Goal: Complete application form: Complete application form

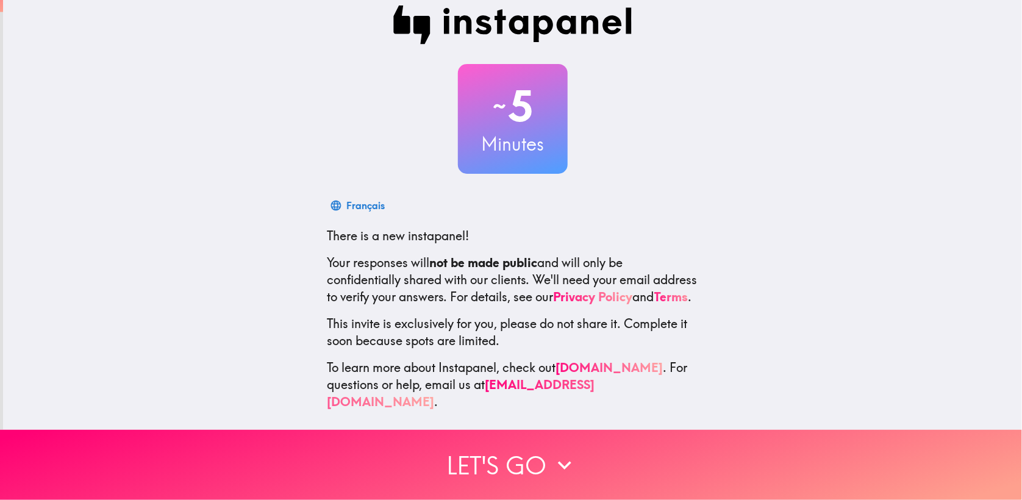
scroll to position [23, 0]
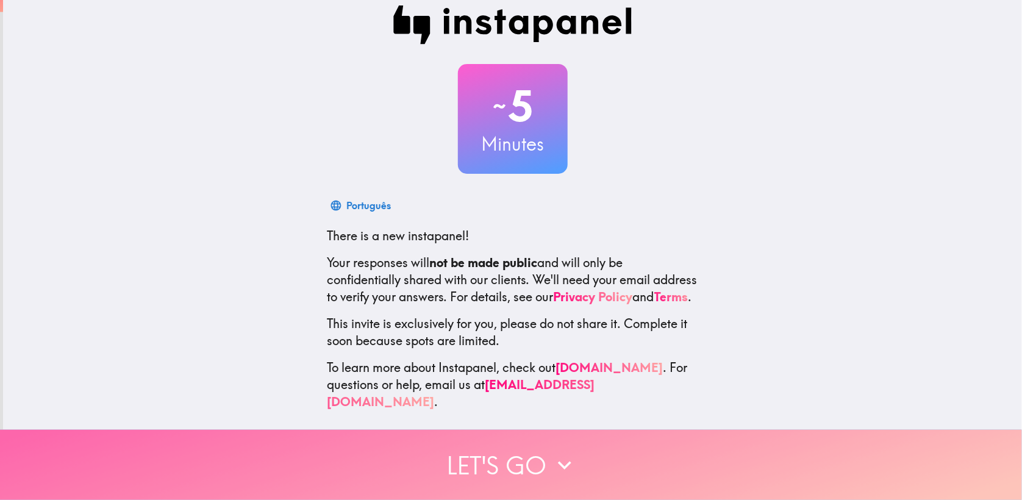
click at [530, 453] on button "Let's go" at bounding box center [511, 465] width 1022 height 70
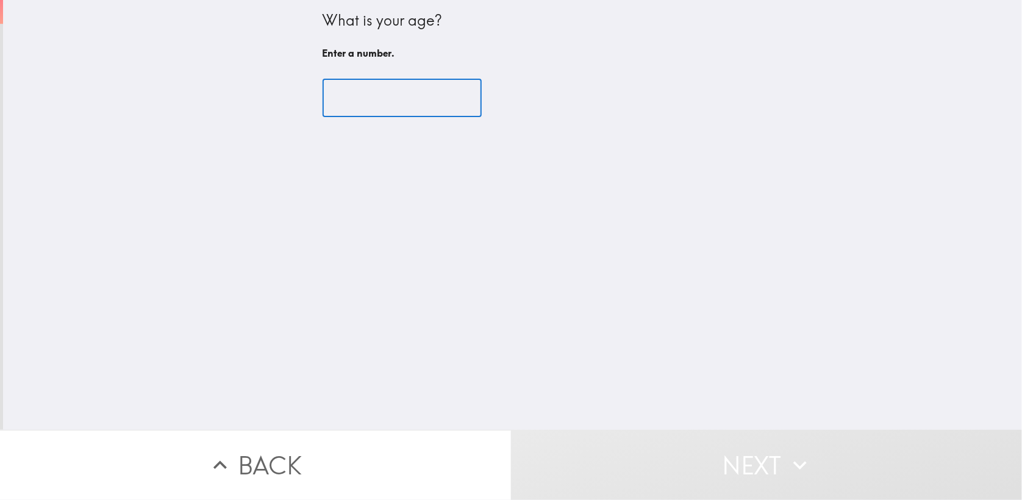
click at [393, 107] on input "number" at bounding box center [401, 98] width 159 height 38
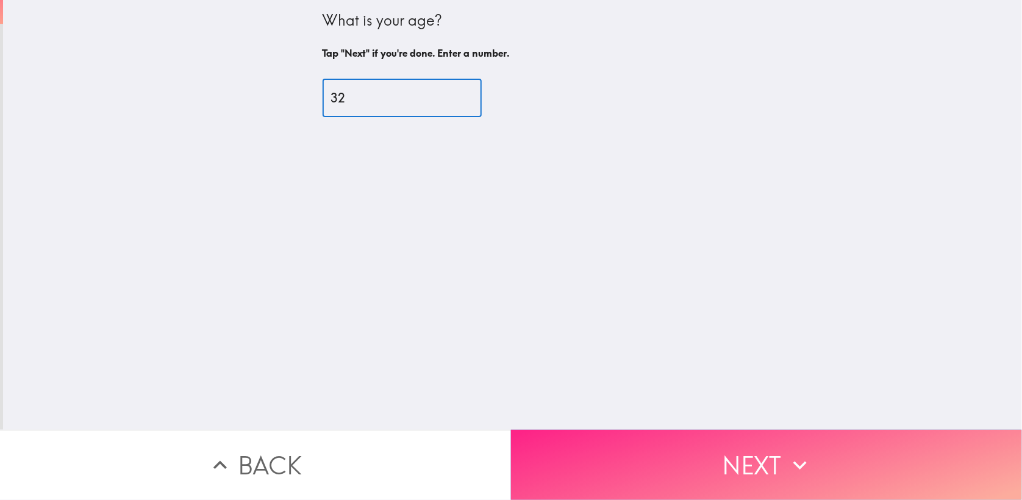
type input "32"
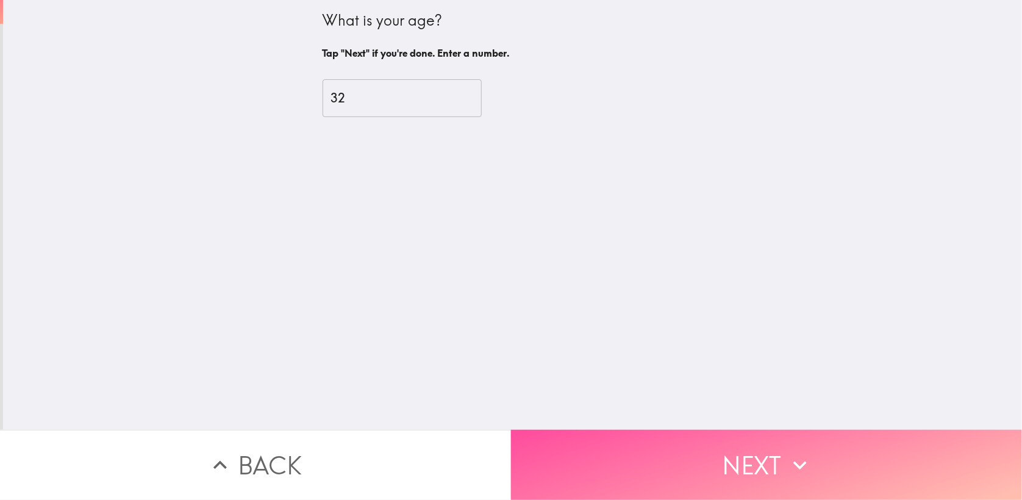
click at [639, 455] on button "Next" at bounding box center [766, 465] width 511 height 70
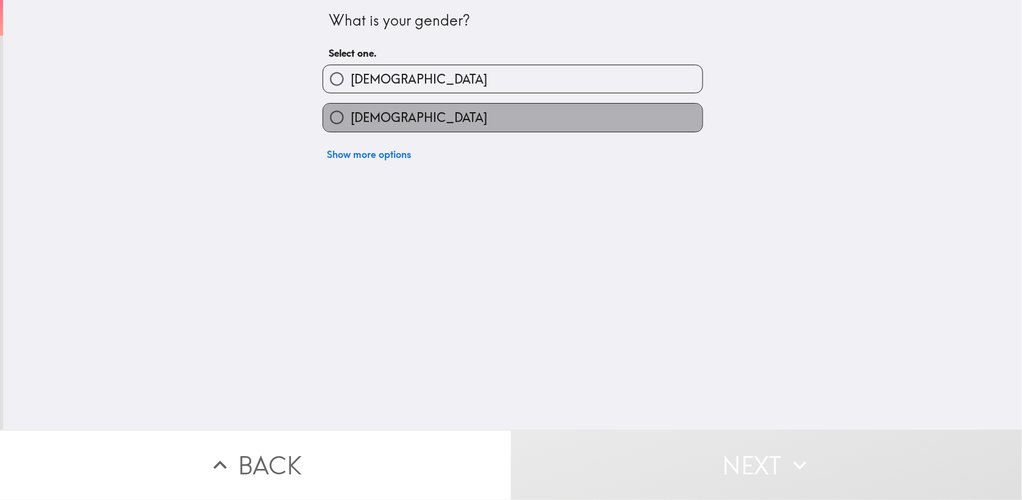
click at [401, 120] on label "[DEMOGRAPHIC_DATA]" at bounding box center [512, 117] width 379 height 27
click at [351, 120] on input "[DEMOGRAPHIC_DATA]" at bounding box center [336, 117] width 27 height 27
radio input "true"
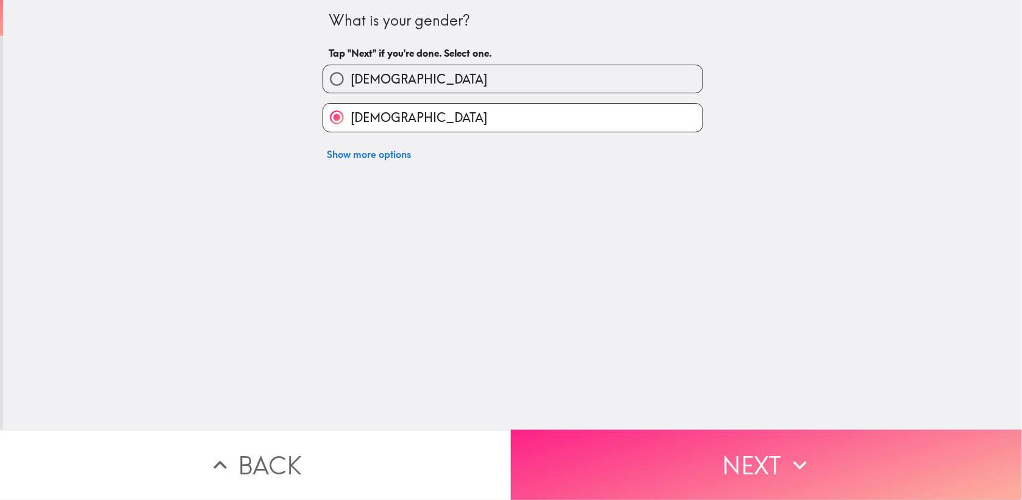
click at [614, 444] on button "Next" at bounding box center [766, 465] width 511 height 70
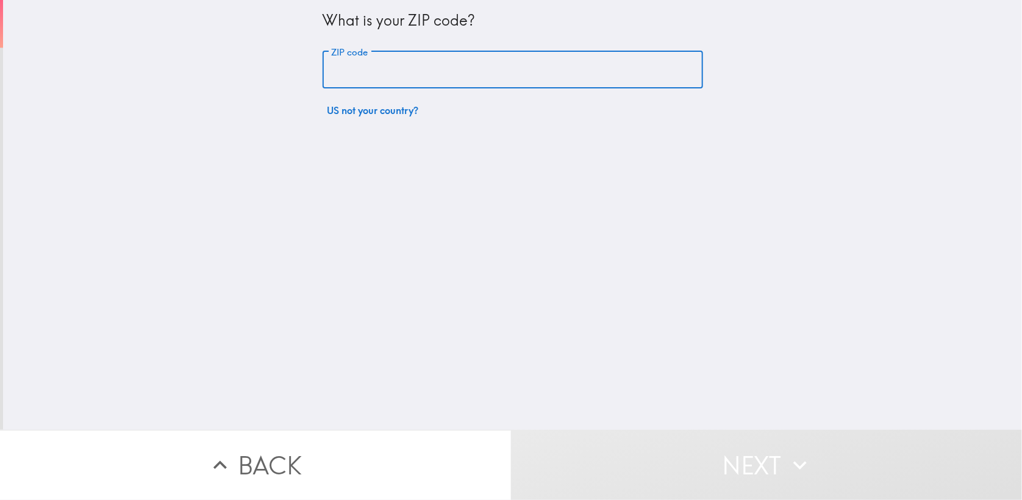
click at [351, 63] on input "ZIP code" at bounding box center [512, 70] width 380 height 38
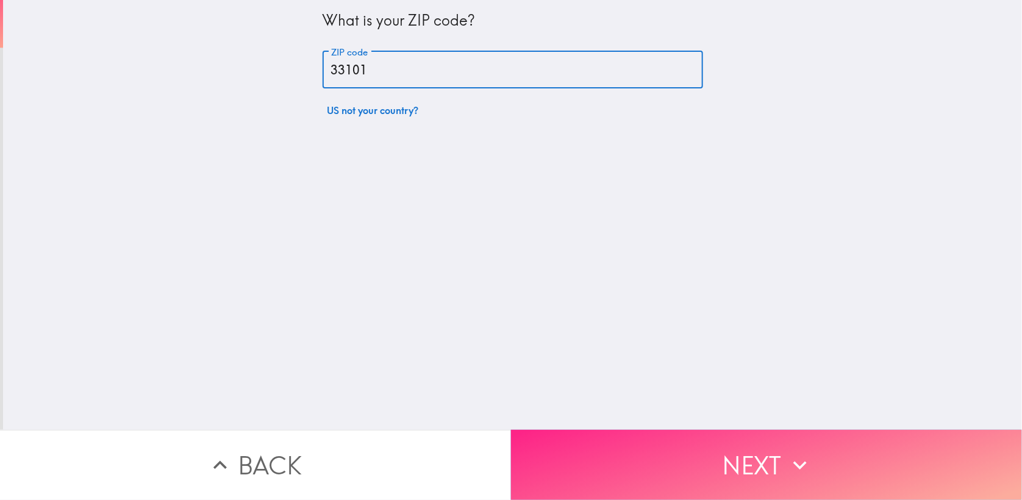
type input "33101"
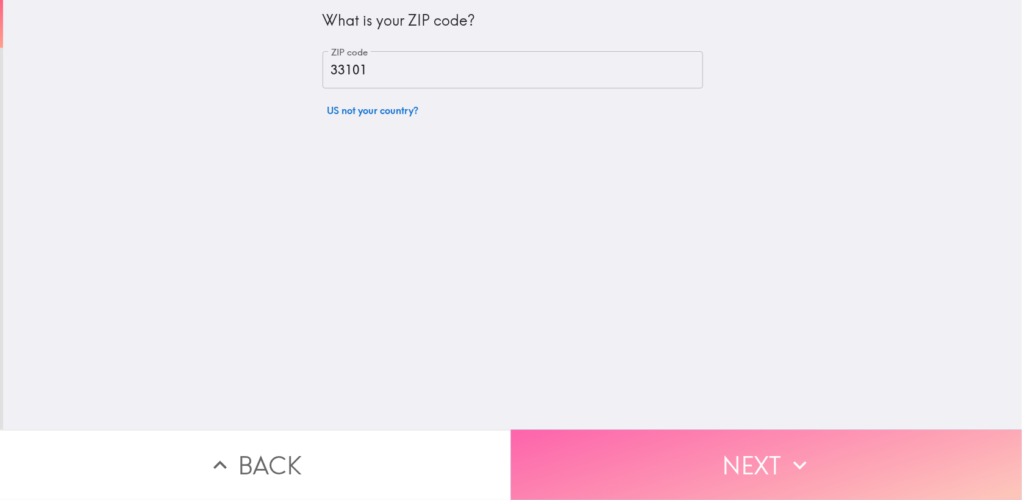
click at [609, 459] on button "Next" at bounding box center [766, 465] width 511 height 70
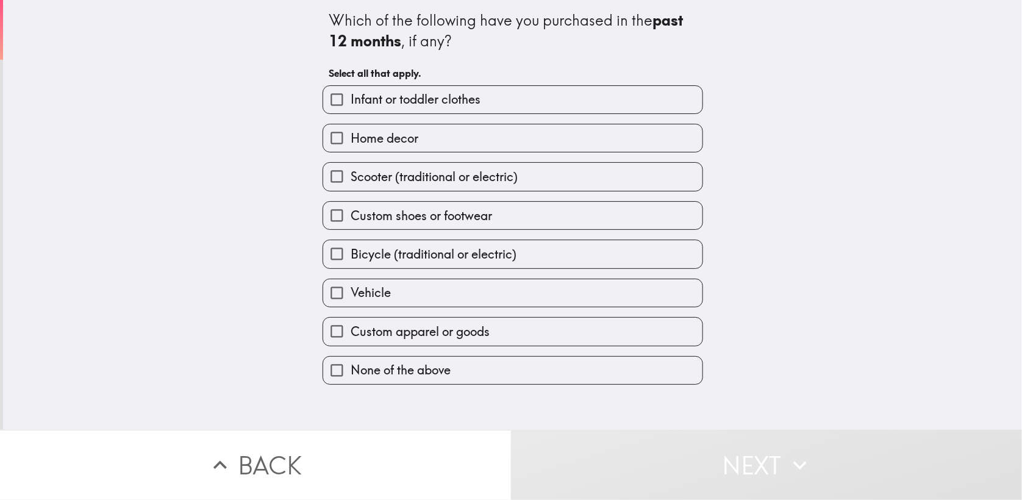
click at [408, 102] on span "Infant or toddler clothes" at bounding box center [416, 99] width 130 height 17
click at [351, 102] on input "Infant or toddler clothes" at bounding box center [336, 99] width 27 height 27
checkbox input "true"
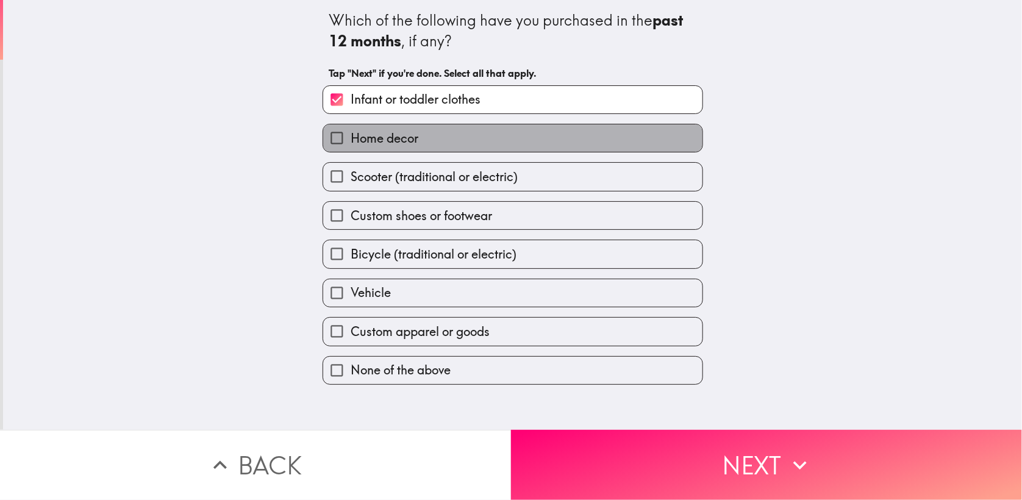
click at [513, 145] on label "Home decor" at bounding box center [512, 137] width 379 height 27
click at [351, 145] on input "Home decor" at bounding box center [336, 137] width 27 height 27
checkbox input "true"
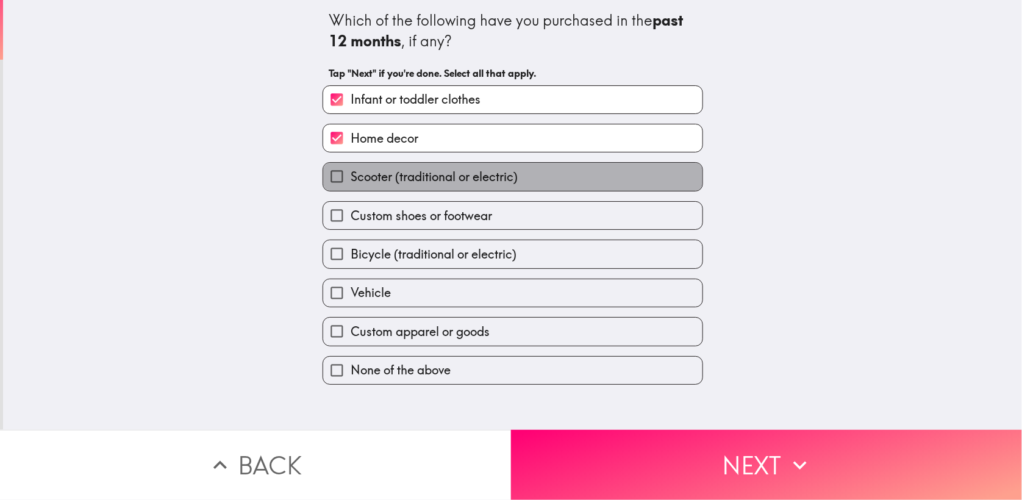
click at [380, 182] on span "Scooter (traditional or electric)" at bounding box center [434, 176] width 167 height 17
click at [351, 182] on input "Scooter (traditional or electric)" at bounding box center [336, 176] width 27 height 27
checkbox input "true"
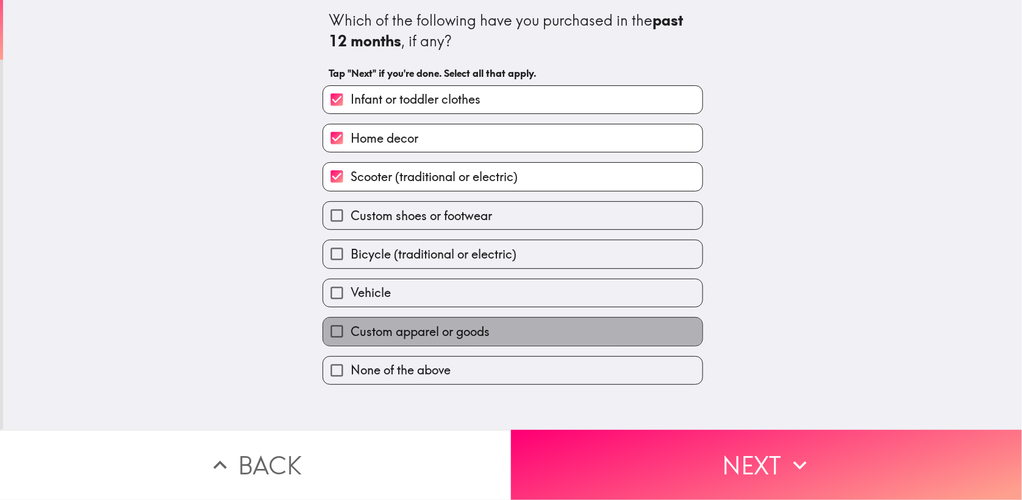
click at [505, 327] on label "Custom apparel or goods" at bounding box center [512, 331] width 379 height 27
click at [351, 327] on input "Custom apparel or goods" at bounding box center [336, 331] width 27 height 27
checkbox input "true"
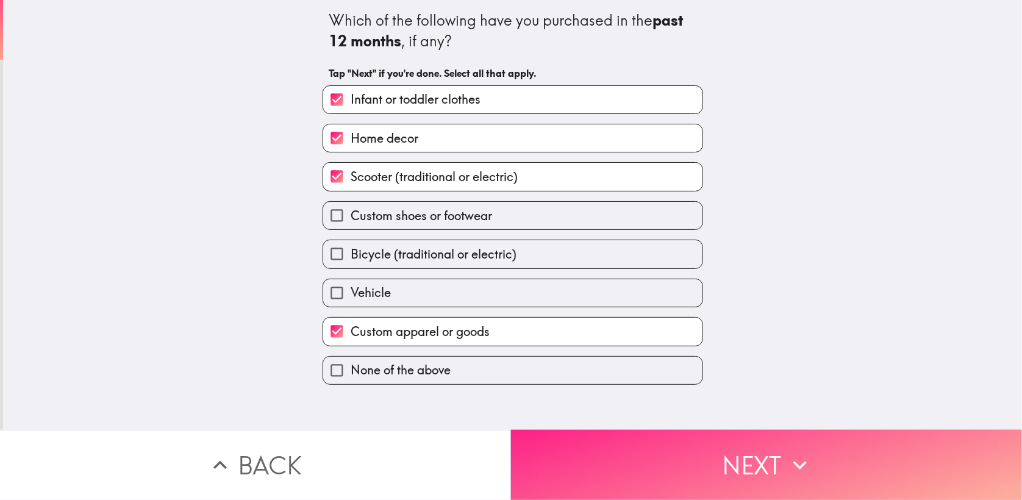
click at [577, 449] on button "Next" at bounding box center [766, 465] width 511 height 70
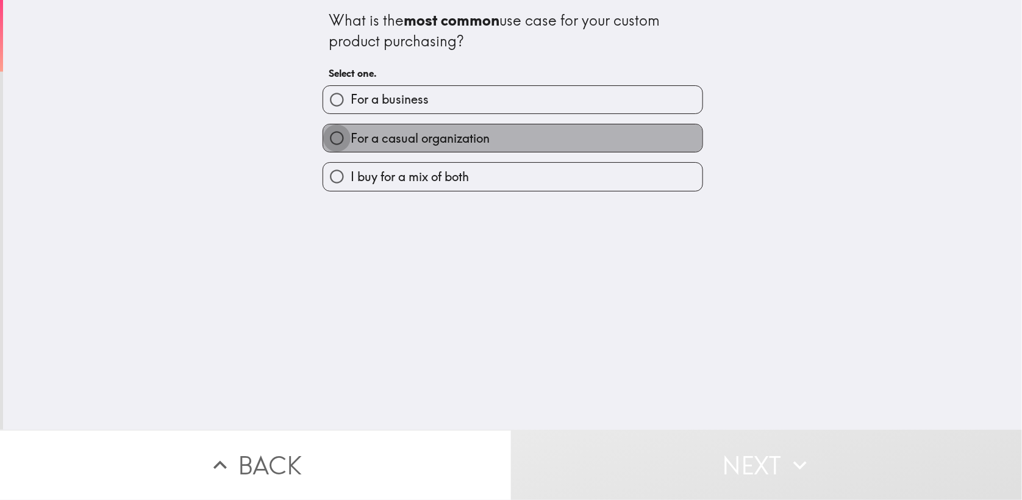
click at [333, 134] on input "For a casual organization" at bounding box center [336, 137] width 27 height 27
radio input "true"
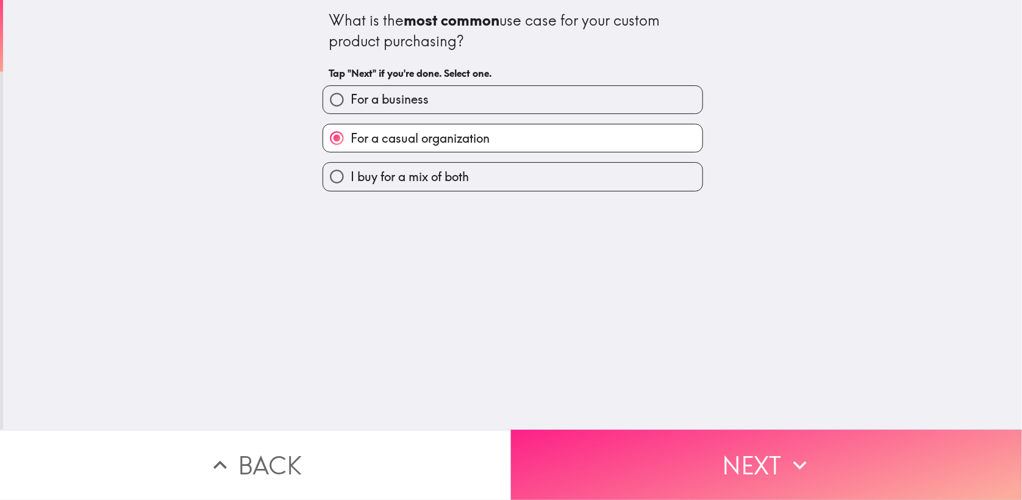
click at [556, 450] on button "Next" at bounding box center [766, 465] width 511 height 70
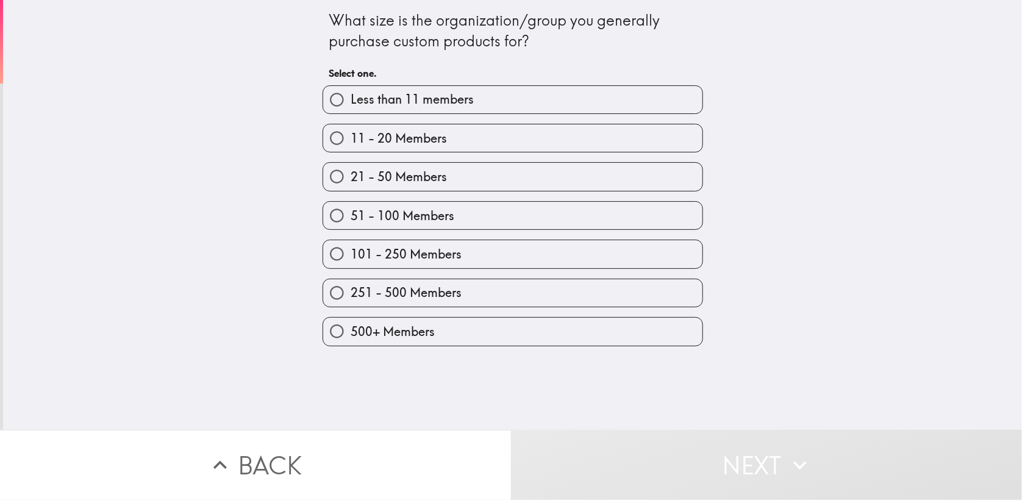
click at [386, 285] on span "251 - 500 Members" at bounding box center [406, 292] width 111 height 17
click at [351, 285] on input "251 - 500 Members" at bounding box center [336, 292] width 27 height 27
radio input "true"
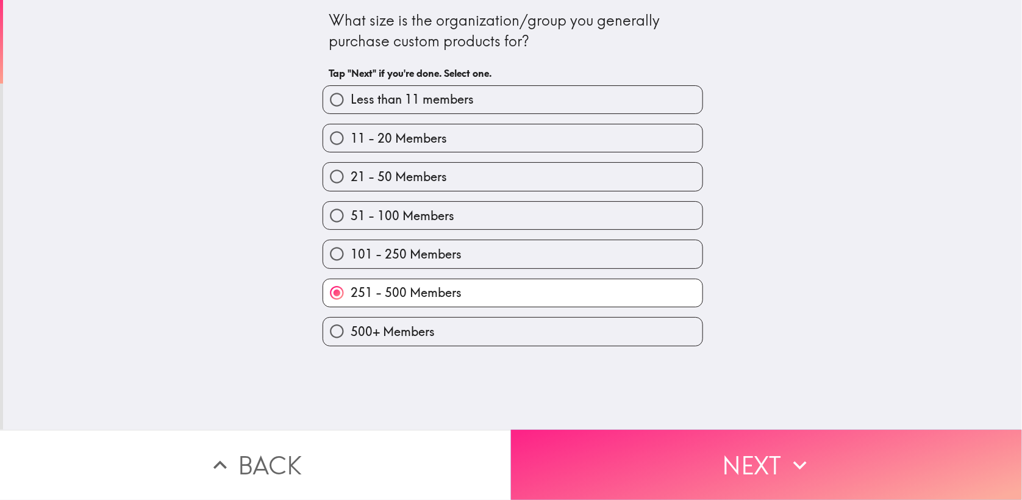
click at [632, 463] on button "Next" at bounding box center [766, 465] width 511 height 70
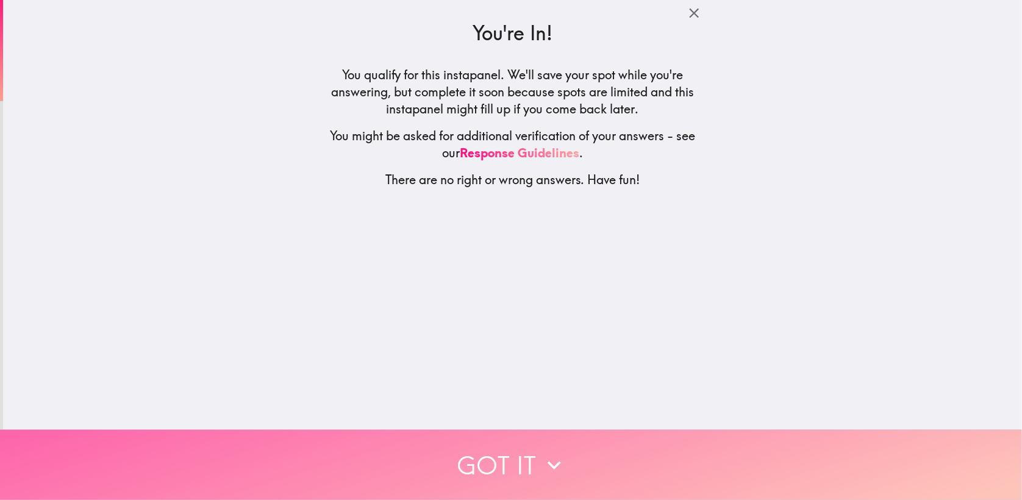
click at [502, 435] on button "Got it" at bounding box center [511, 465] width 1022 height 70
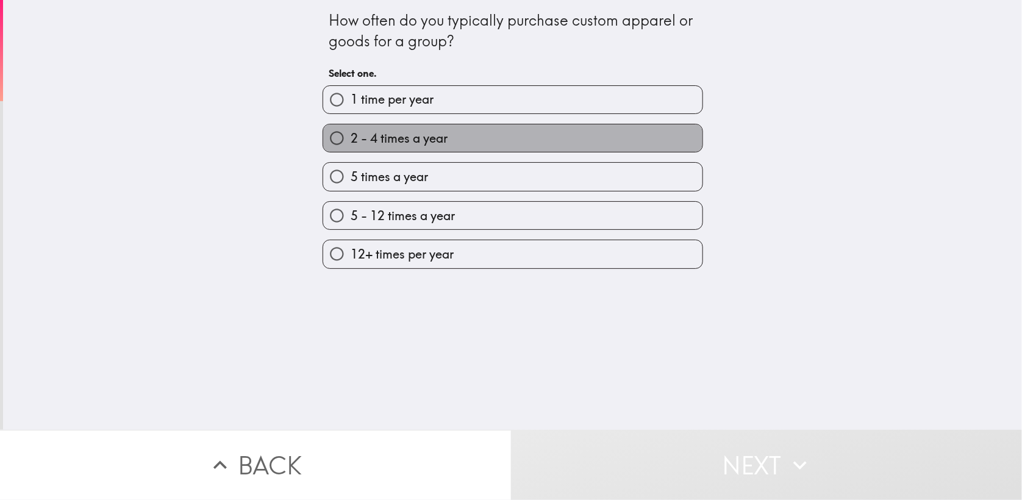
click at [396, 146] on label "2 - 4 times a year" at bounding box center [512, 137] width 379 height 27
click at [351, 146] on input "2 - 4 times a year" at bounding box center [336, 137] width 27 height 27
radio input "true"
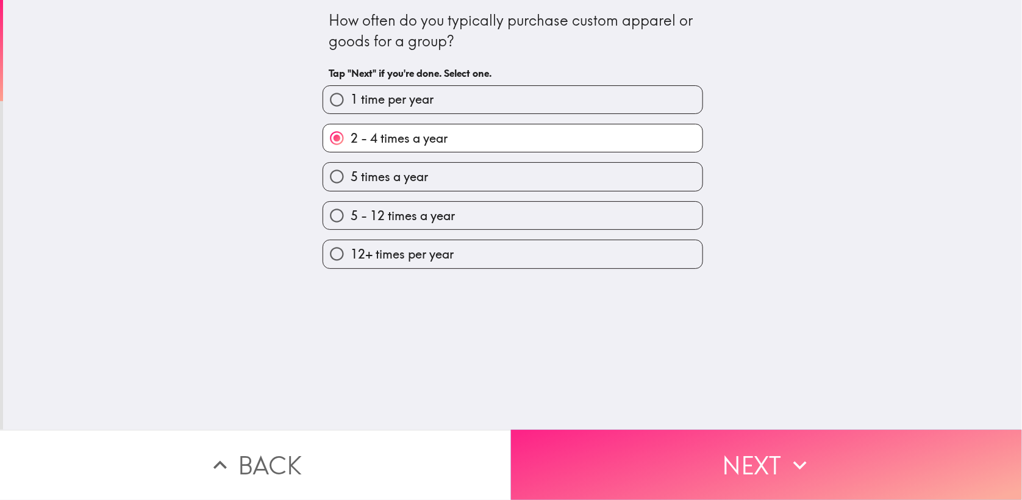
click at [592, 439] on button "Next" at bounding box center [766, 465] width 511 height 70
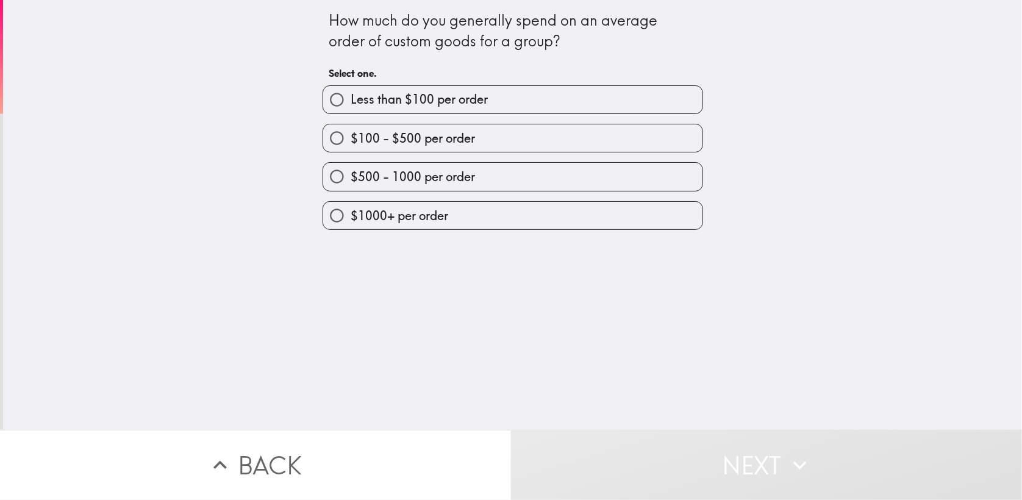
click at [364, 141] on span "$100 - $500 per order" at bounding box center [413, 138] width 124 height 17
click at [351, 141] on input "$100 - $500 per order" at bounding box center [336, 137] width 27 height 27
radio input "true"
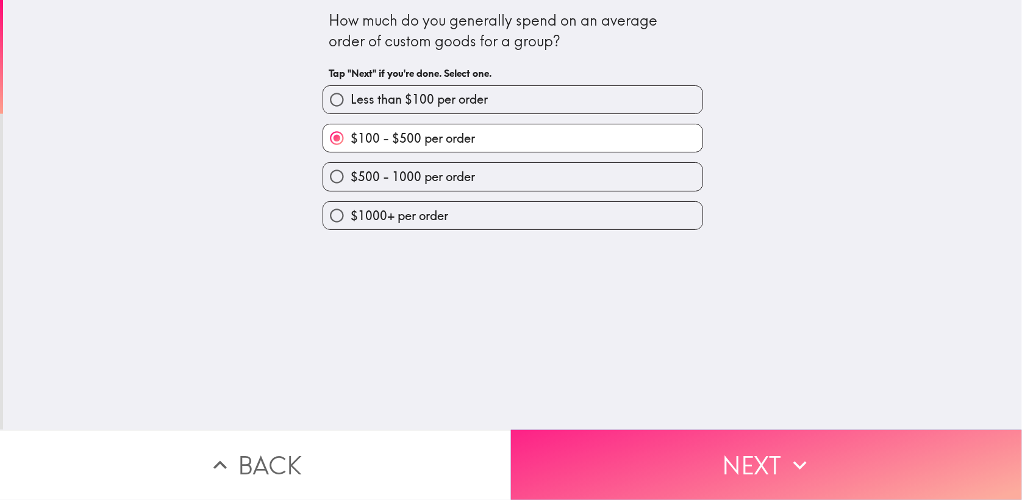
click at [621, 447] on button "Next" at bounding box center [766, 465] width 511 height 70
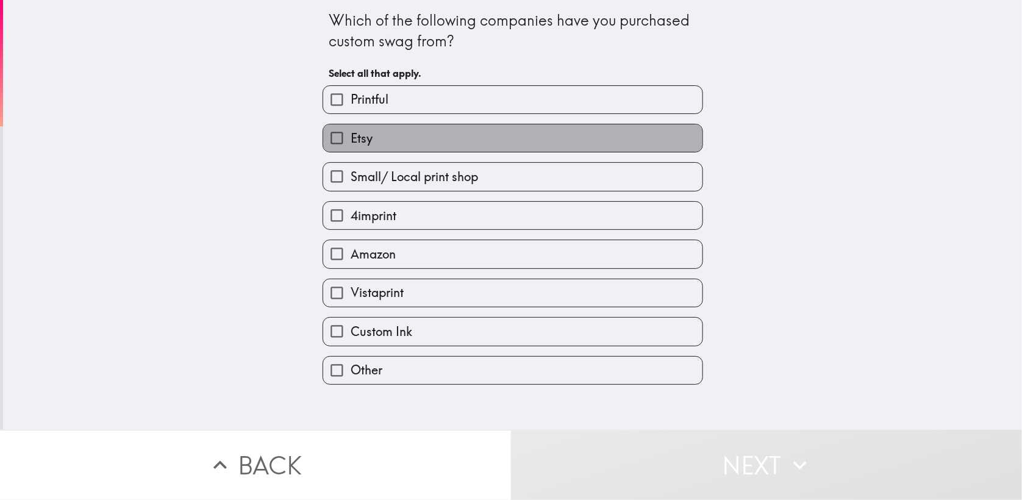
click at [353, 144] on span "Etsy" at bounding box center [362, 138] width 22 height 17
click at [351, 144] on input "Etsy" at bounding box center [336, 137] width 27 height 27
checkbox input "true"
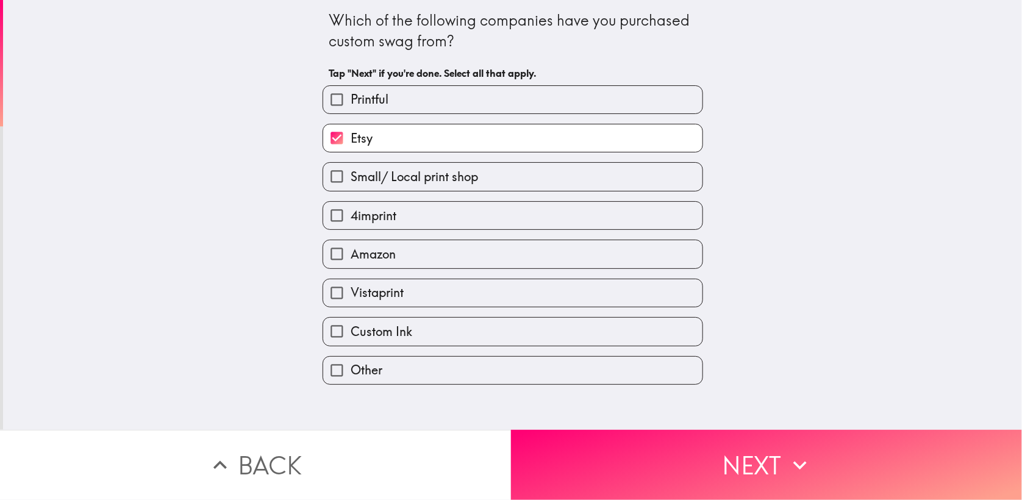
click at [351, 333] on span "Custom Ink" at bounding box center [382, 331] width 62 height 17
click at [347, 333] on input "Custom Ink" at bounding box center [336, 331] width 27 height 27
checkbox input "true"
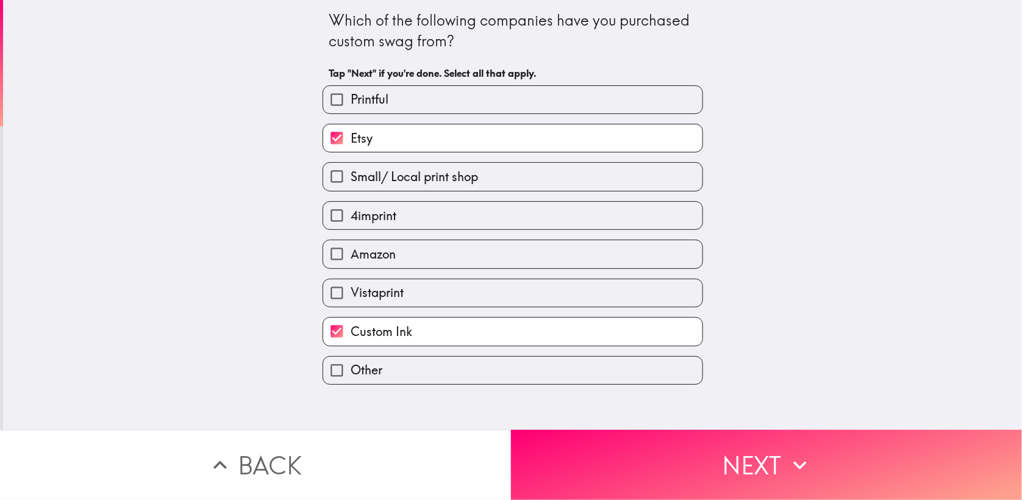
click at [351, 296] on span "Vistaprint" at bounding box center [377, 292] width 53 height 17
click at [347, 296] on input "Vistaprint" at bounding box center [336, 292] width 27 height 27
checkbox input "true"
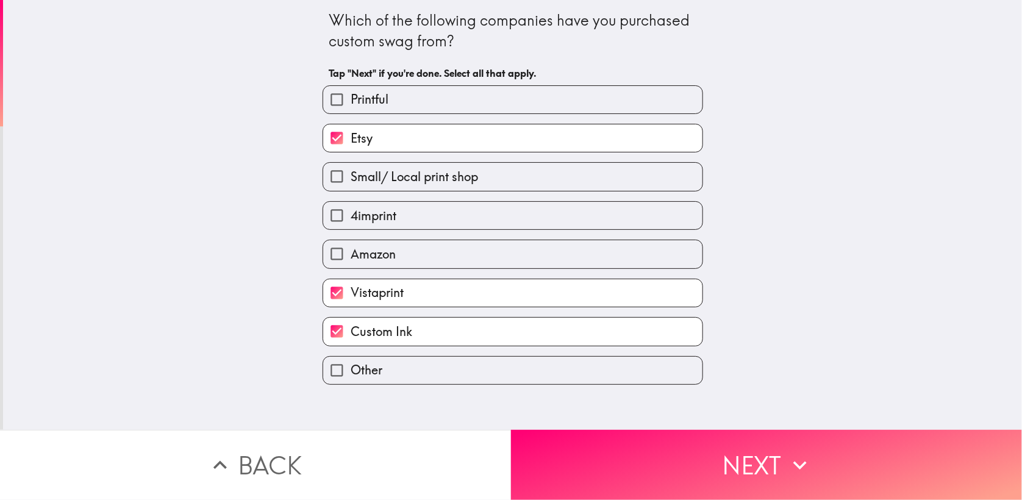
click at [362, 110] on label "Printful" at bounding box center [512, 99] width 379 height 27
click at [351, 110] on input "Printful" at bounding box center [336, 99] width 27 height 27
checkbox input "true"
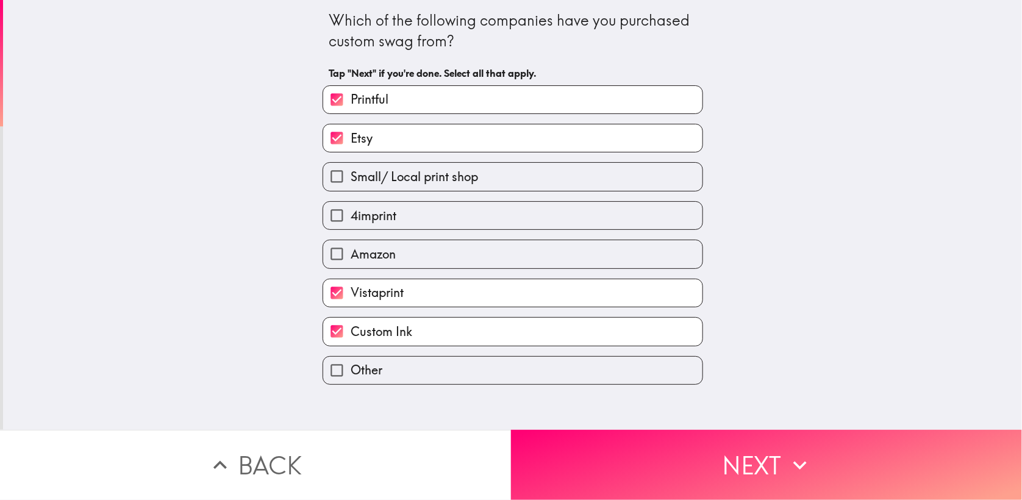
click at [357, 251] on span "Amazon" at bounding box center [373, 254] width 45 height 17
click at [351, 251] on input "Amazon" at bounding box center [336, 253] width 27 height 27
checkbox input "true"
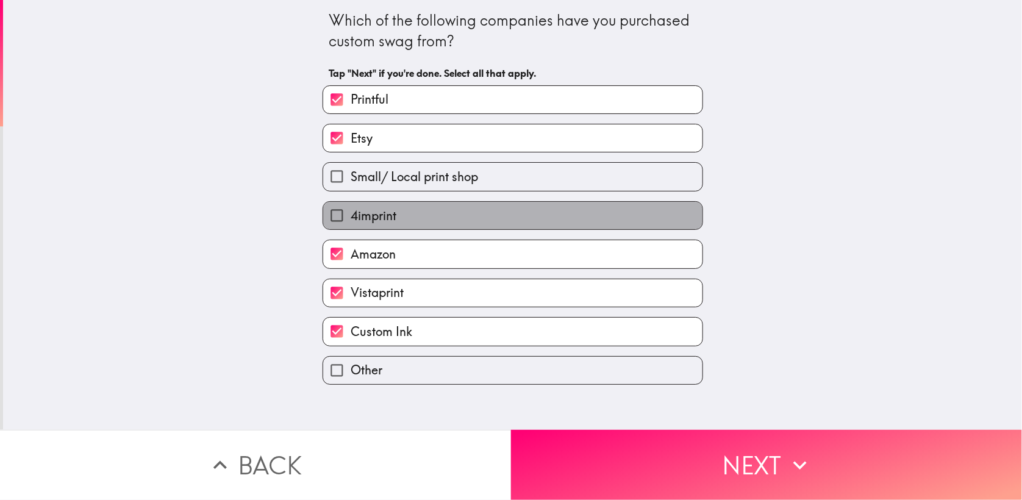
click at [351, 208] on span "4imprint" at bounding box center [374, 215] width 46 height 17
click at [351, 208] on input "4imprint" at bounding box center [336, 215] width 27 height 27
checkbox input "true"
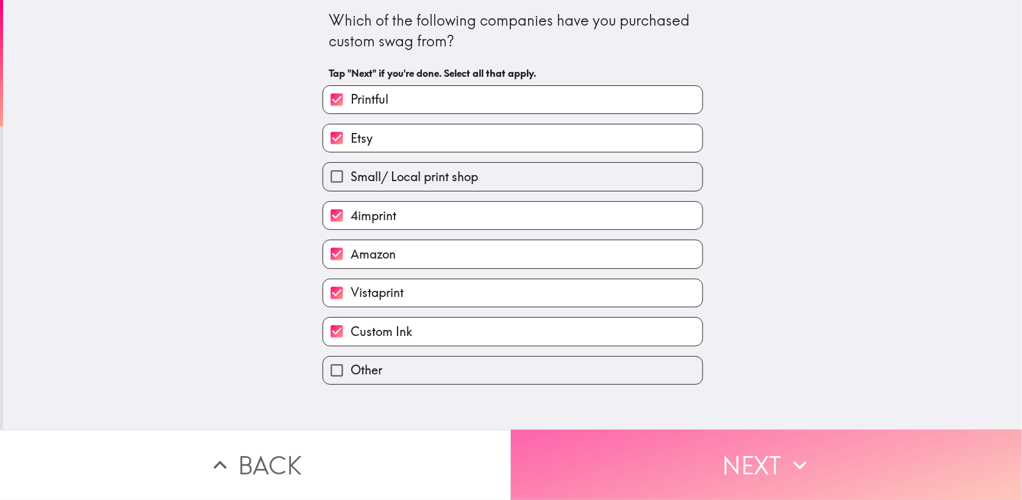
click at [627, 447] on button "Next" at bounding box center [766, 465] width 511 height 70
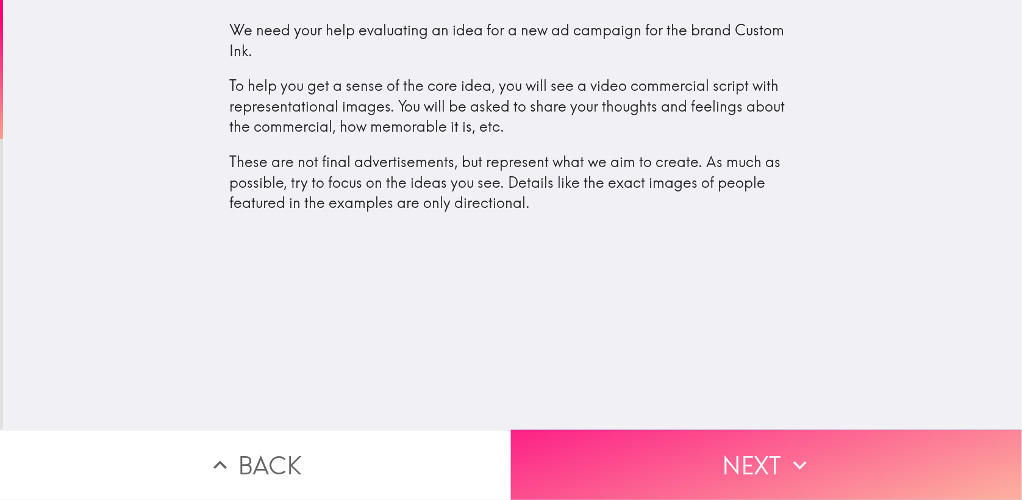
click at [605, 447] on button "Next" at bounding box center [766, 465] width 511 height 70
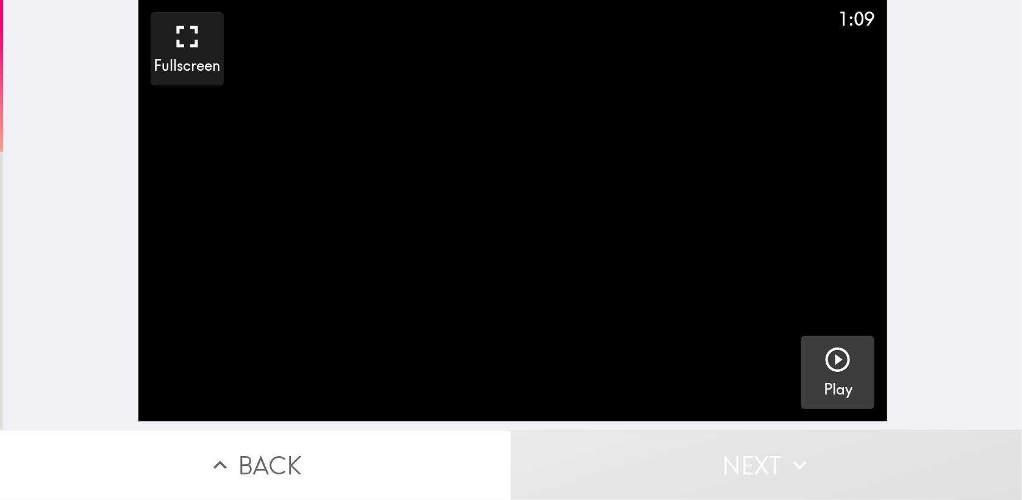
click at [825, 358] on icon "button" at bounding box center [837, 359] width 24 height 24
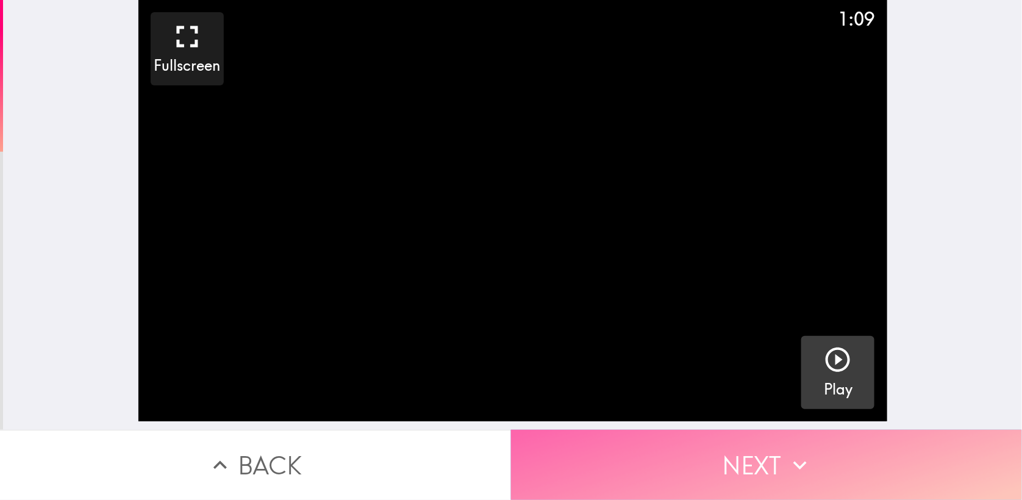
click at [646, 454] on button "Next" at bounding box center [766, 465] width 511 height 70
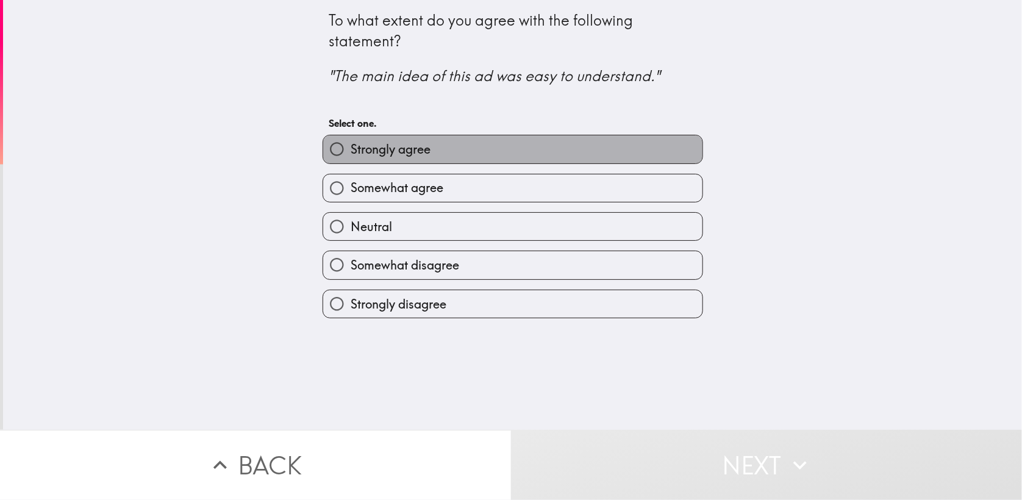
click at [421, 148] on span "Strongly agree" at bounding box center [391, 149] width 80 height 17
click at [351, 148] on input "Strongly agree" at bounding box center [336, 148] width 27 height 27
radio input "true"
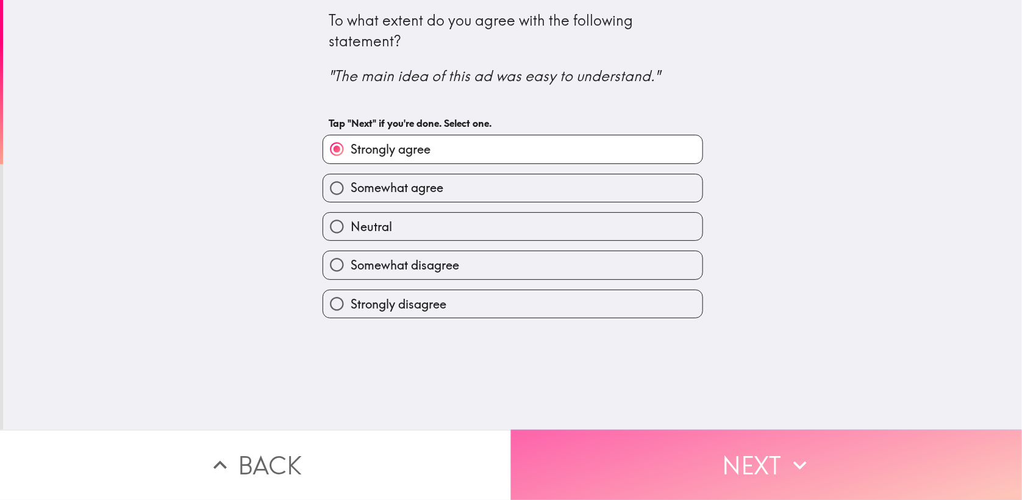
click at [633, 458] on button "Next" at bounding box center [766, 465] width 511 height 70
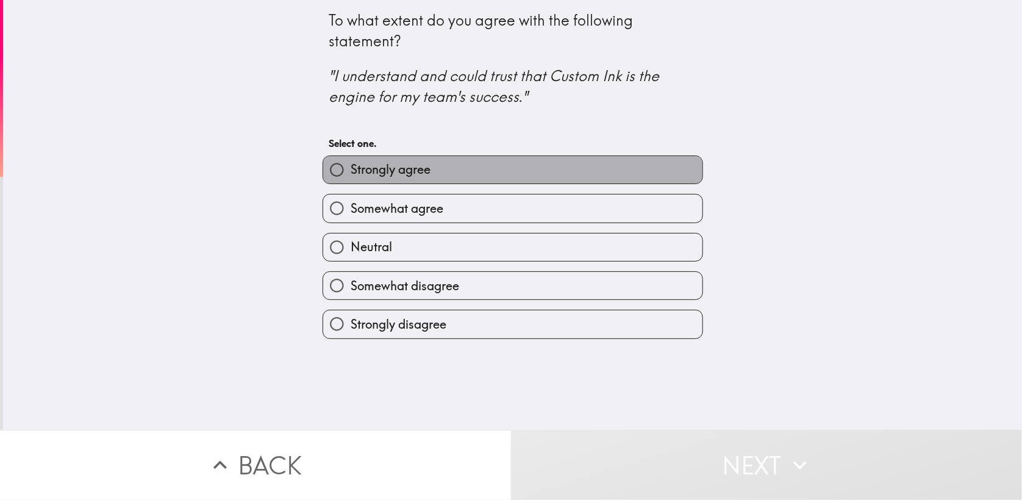
click at [379, 171] on span "Strongly agree" at bounding box center [391, 169] width 80 height 17
click at [351, 171] on input "Strongly agree" at bounding box center [336, 169] width 27 height 27
radio input "true"
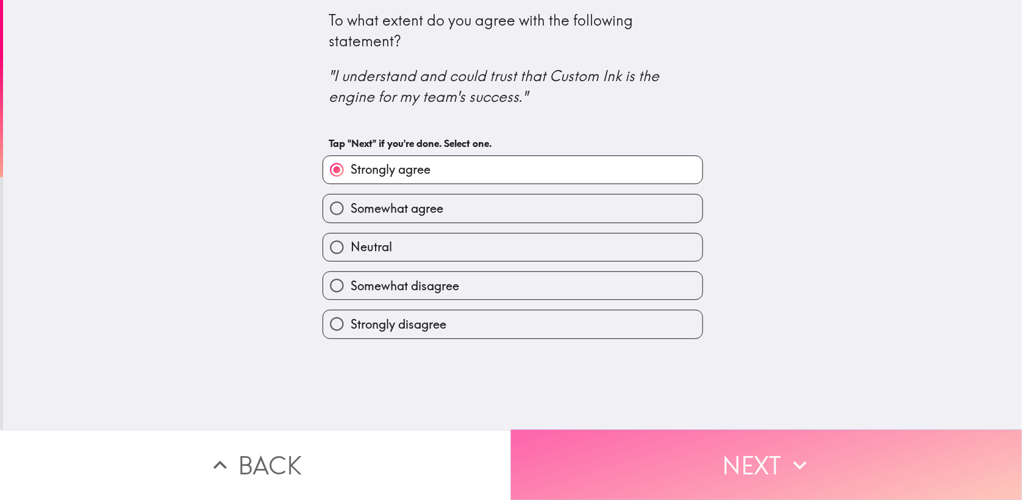
click at [579, 452] on button "Next" at bounding box center [766, 465] width 511 height 70
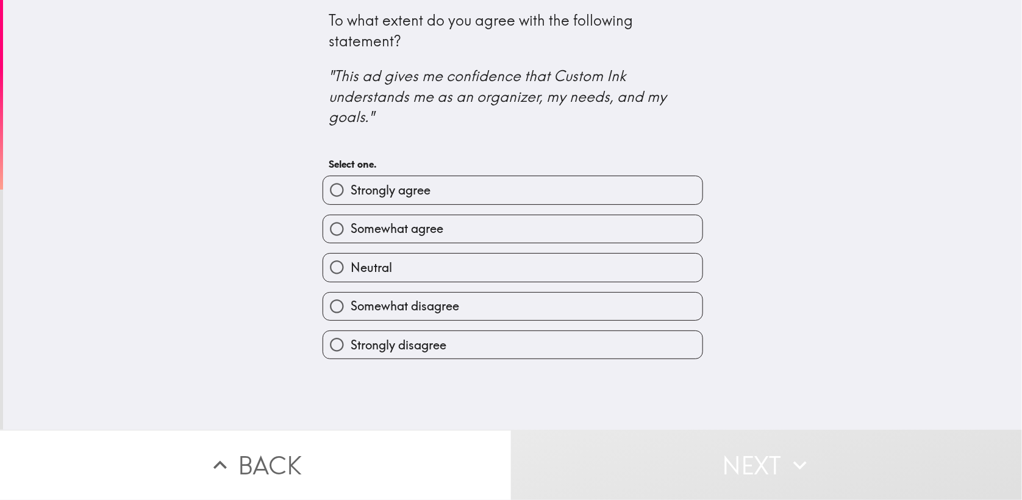
click at [380, 193] on span "Strongly agree" at bounding box center [391, 190] width 80 height 17
click at [351, 193] on input "Strongly agree" at bounding box center [336, 189] width 27 height 27
radio input "true"
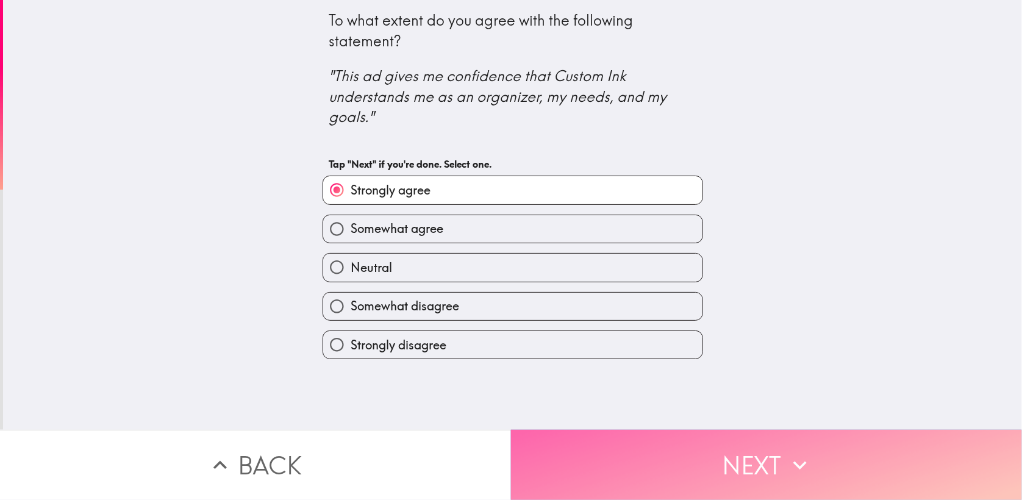
click at [555, 454] on button "Next" at bounding box center [766, 465] width 511 height 70
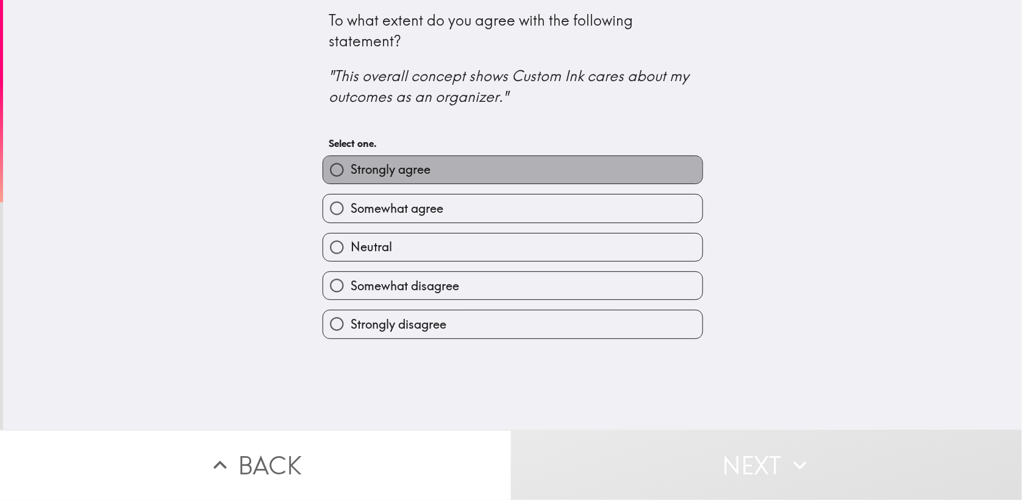
click at [405, 162] on span "Strongly agree" at bounding box center [391, 169] width 80 height 17
click at [351, 162] on input "Strongly agree" at bounding box center [336, 169] width 27 height 27
radio input "true"
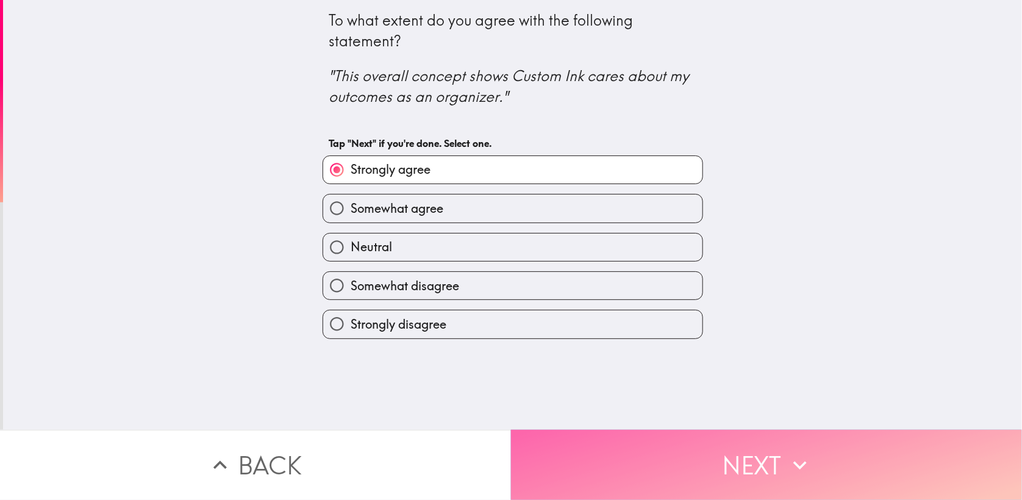
click at [559, 451] on button "Next" at bounding box center [766, 465] width 511 height 70
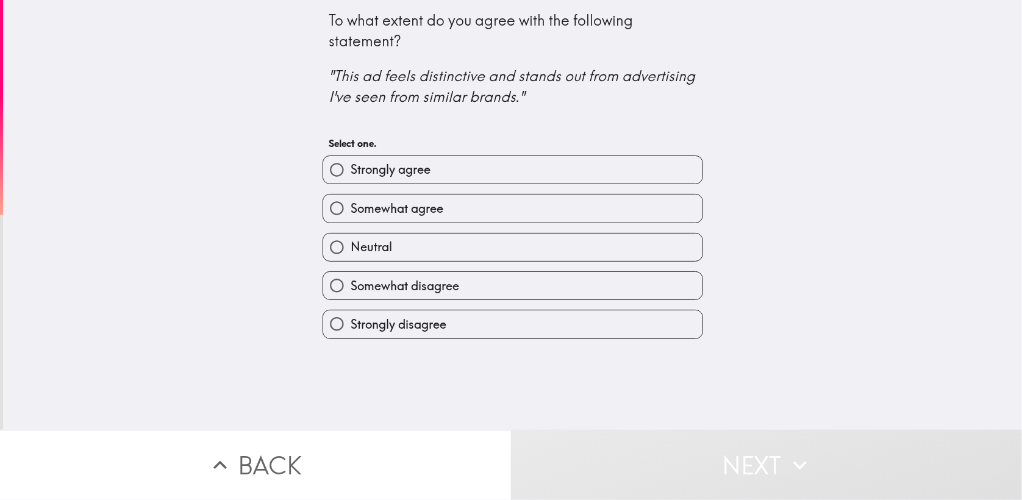
click at [357, 162] on span "Strongly agree" at bounding box center [391, 169] width 80 height 17
click at [351, 162] on input "Strongly agree" at bounding box center [336, 169] width 27 height 27
radio input "true"
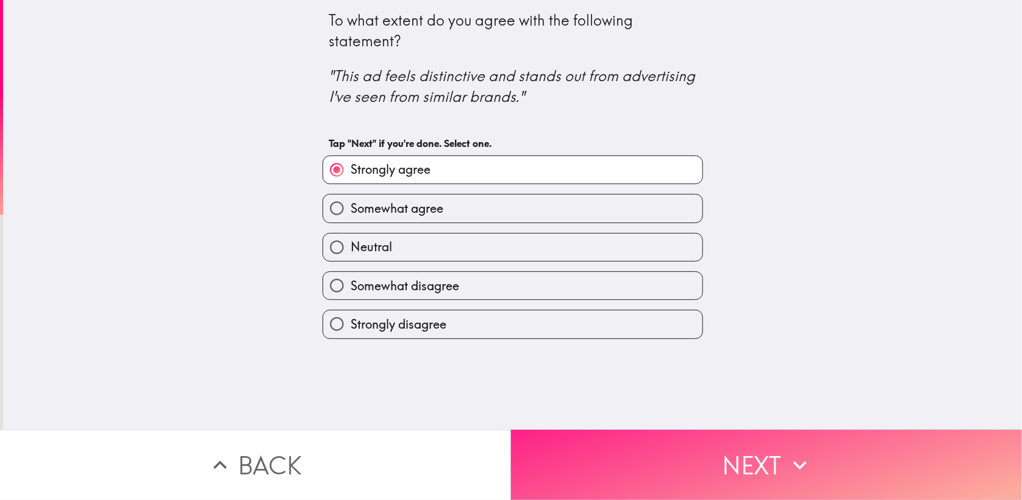
click at [570, 440] on button "Next" at bounding box center [766, 465] width 511 height 70
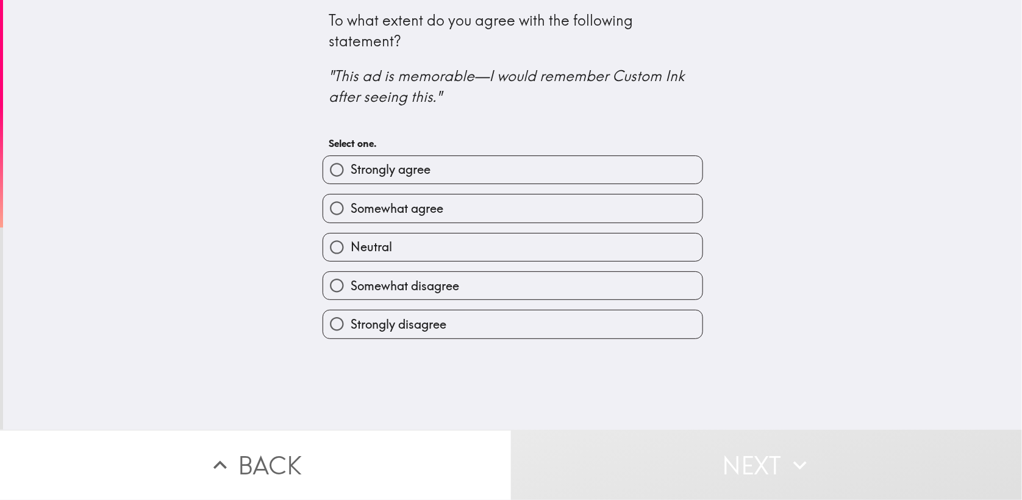
click at [405, 163] on span "Strongly agree" at bounding box center [391, 169] width 80 height 17
click at [351, 163] on input "Strongly agree" at bounding box center [336, 169] width 27 height 27
radio input "true"
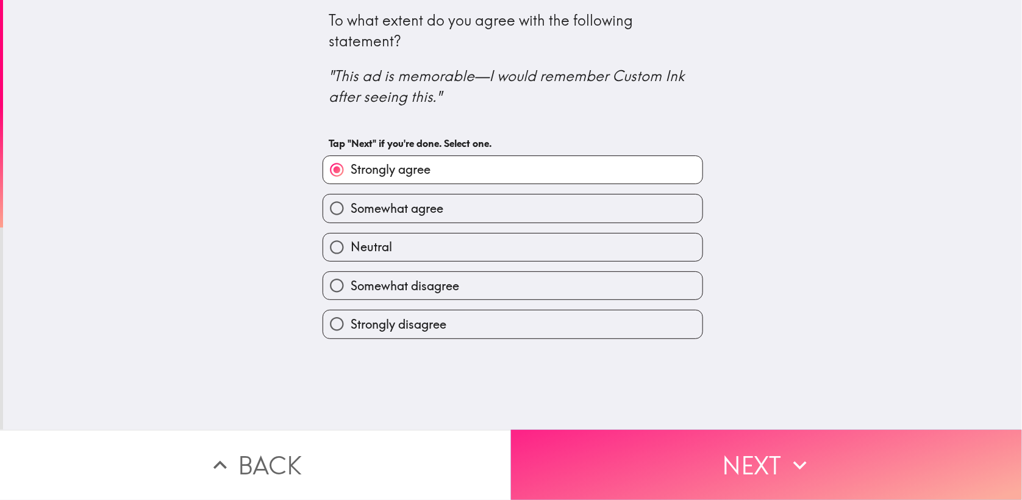
click at [591, 477] on button "Next" at bounding box center [766, 465] width 511 height 70
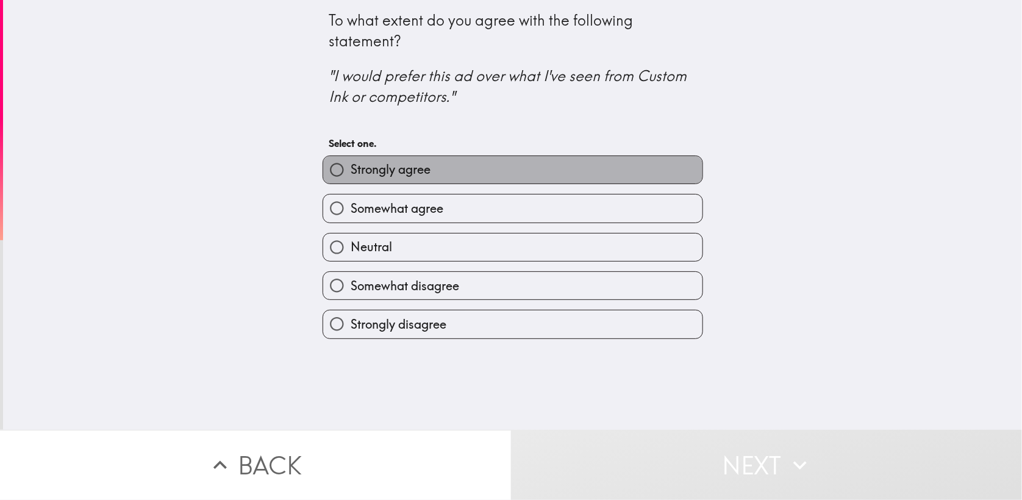
click at [455, 160] on label "Strongly agree" at bounding box center [512, 169] width 379 height 27
click at [351, 160] on input "Strongly agree" at bounding box center [336, 169] width 27 height 27
radio input "true"
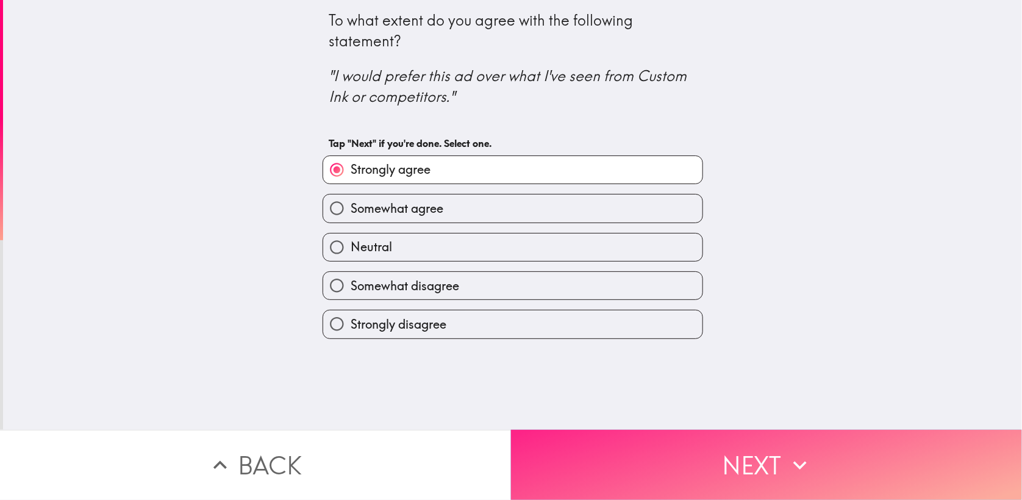
click at [550, 447] on button "Next" at bounding box center [766, 465] width 511 height 70
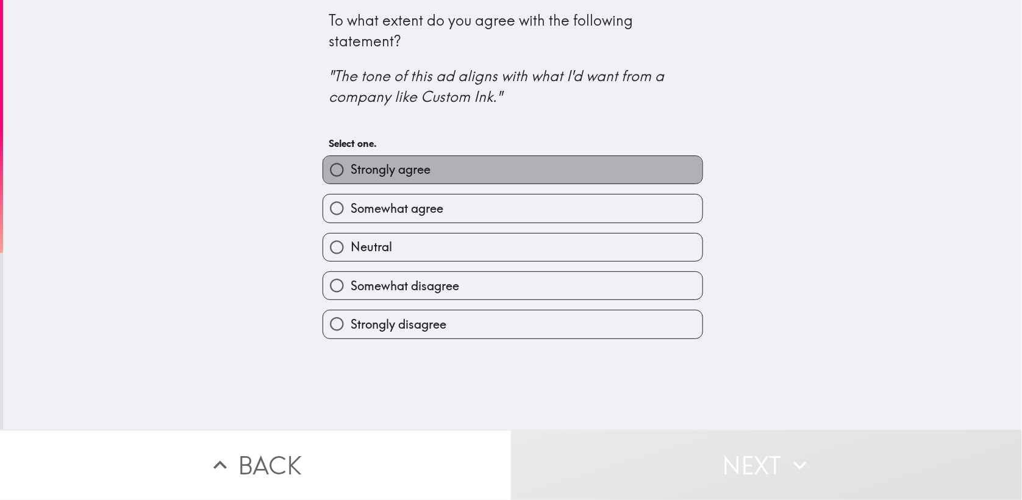
click at [428, 160] on label "Strongly agree" at bounding box center [512, 169] width 379 height 27
click at [351, 160] on input "Strongly agree" at bounding box center [336, 169] width 27 height 27
radio input "true"
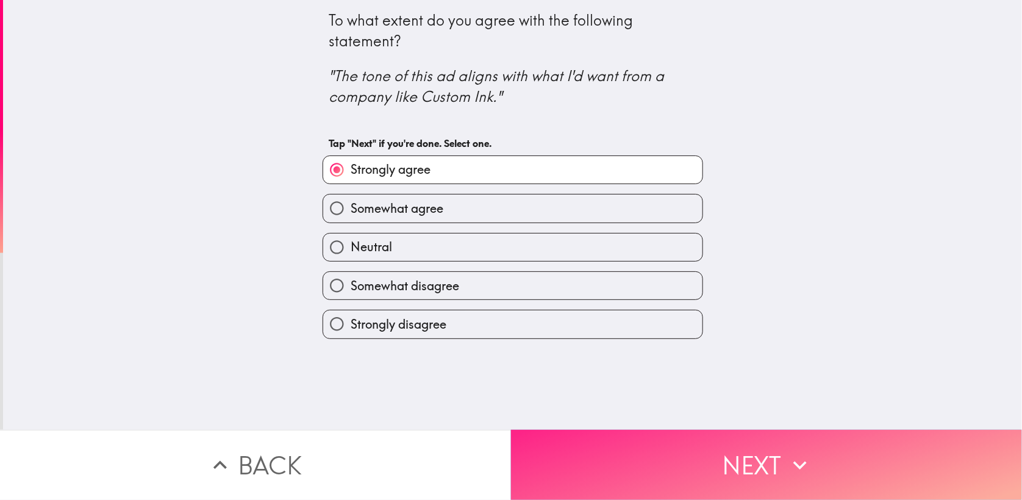
click at [595, 469] on button "Next" at bounding box center [766, 465] width 511 height 70
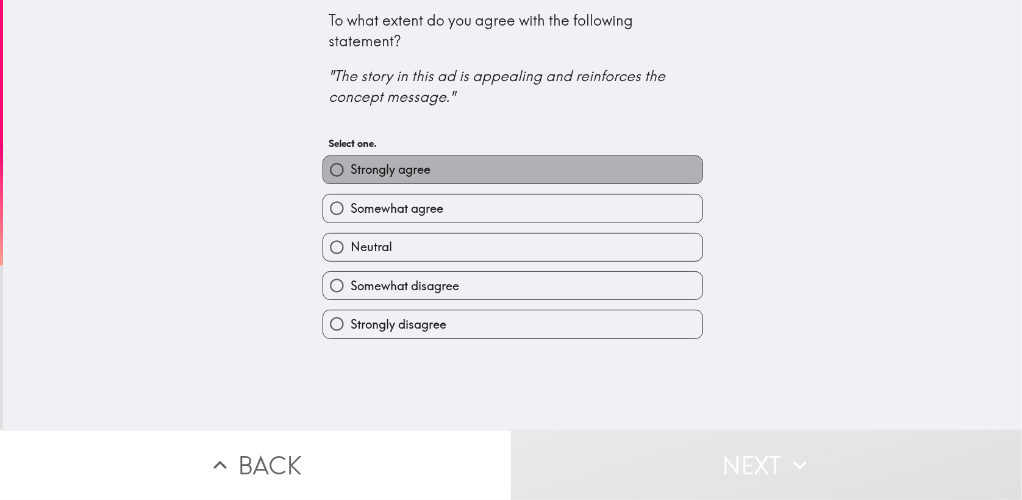
click at [488, 169] on label "Strongly agree" at bounding box center [512, 169] width 379 height 27
click at [351, 169] on input "Strongly agree" at bounding box center [336, 169] width 27 height 27
radio input "true"
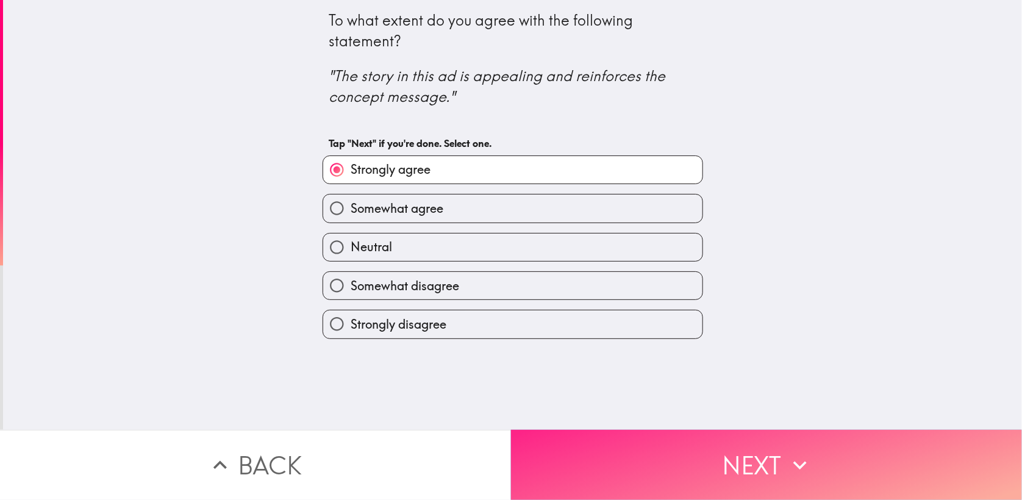
click at [614, 456] on button "Next" at bounding box center [766, 465] width 511 height 70
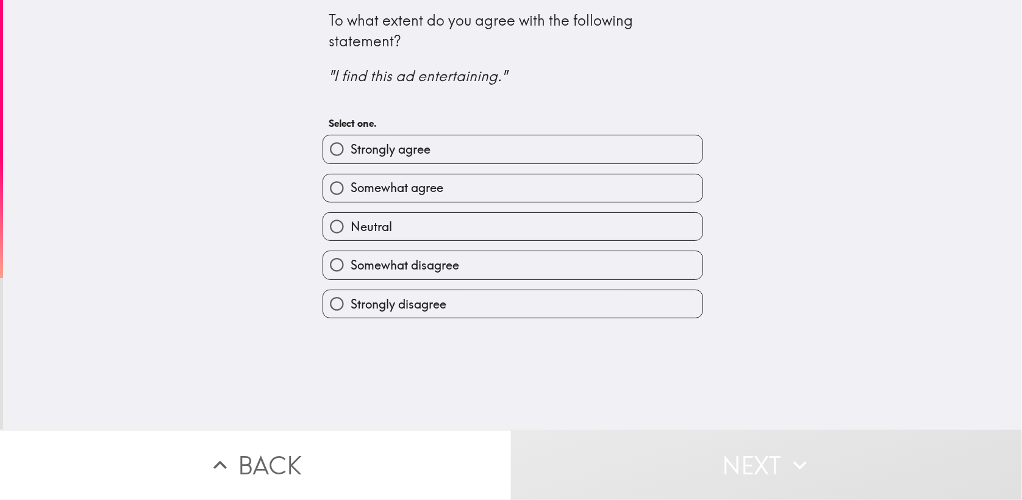
click at [358, 148] on span "Strongly agree" at bounding box center [391, 149] width 80 height 17
click at [351, 148] on input "Strongly agree" at bounding box center [336, 148] width 27 height 27
radio input "true"
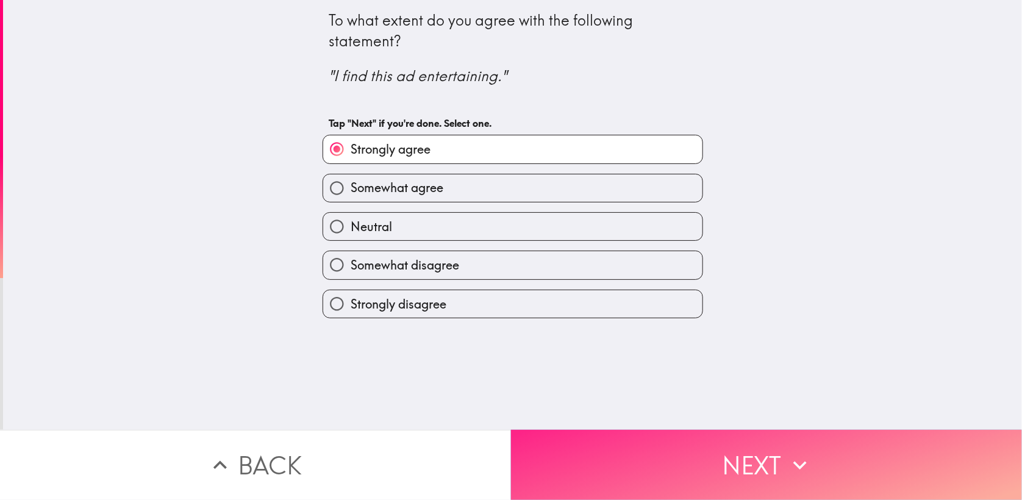
click at [550, 461] on button "Next" at bounding box center [766, 465] width 511 height 70
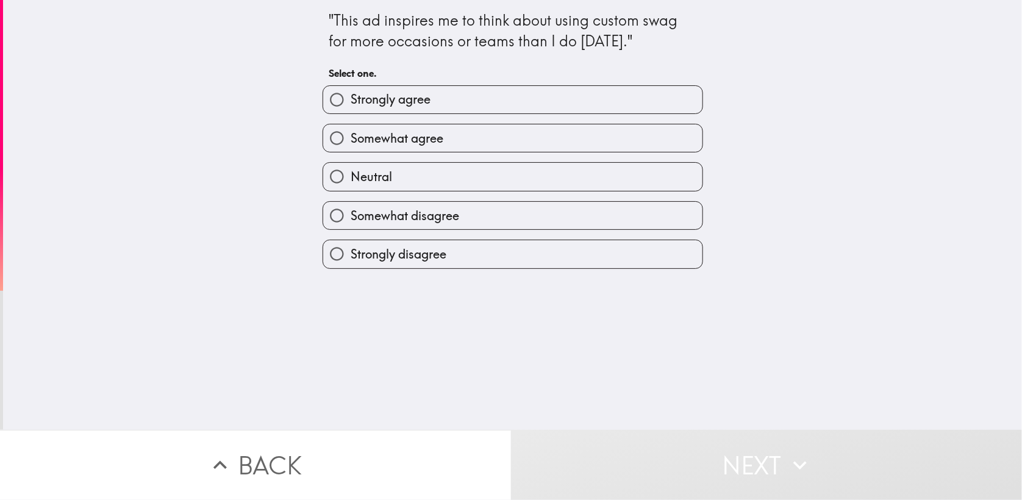
click at [440, 94] on label "Strongly agree" at bounding box center [512, 99] width 379 height 27
click at [351, 94] on input "Strongly agree" at bounding box center [336, 99] width 27 height 27
radio input "true"
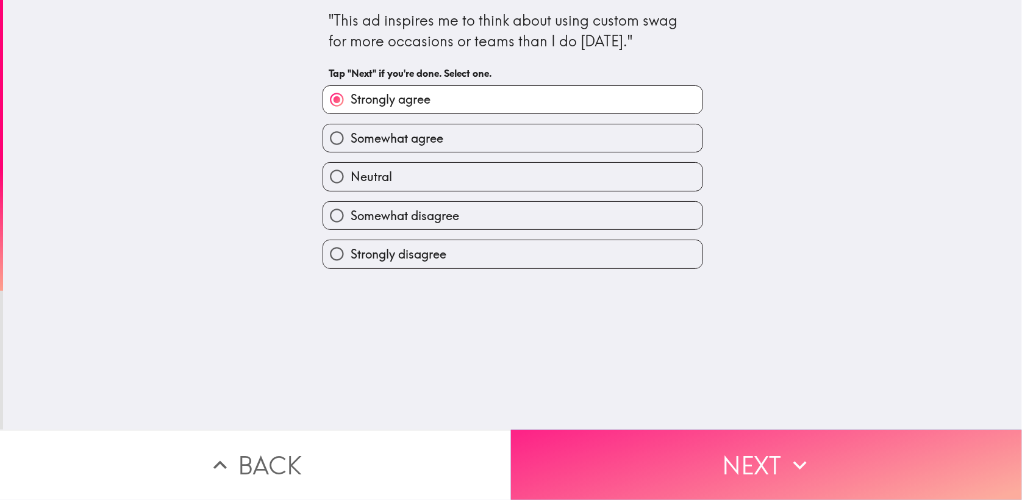
click at [561, 466] on button "Next" at bounding box center [766, 465] width 511 height 70
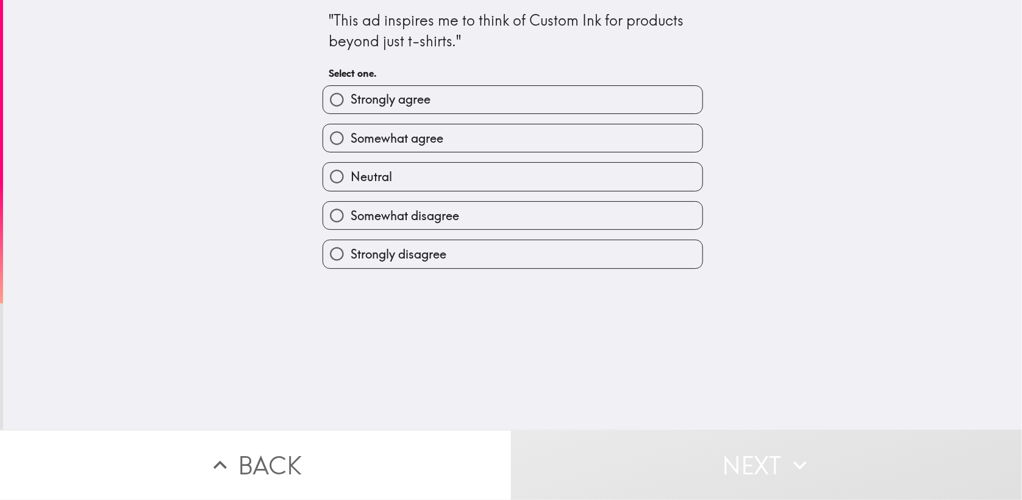
click at [414, 99] on span "Strongly agree" at bounding box center [391, 99] width 80 height 17
click at [351, 99] on input "Strongly agree" at bounding box center [336, 99] width 27 height 27
radio input "true"
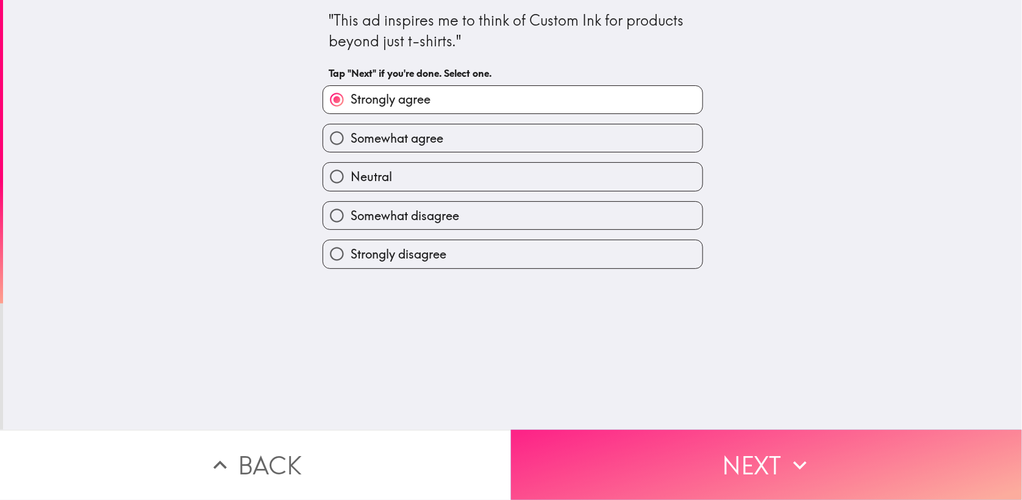
click at [663, 444] on button "Next" at bounding box center [766, 465] width 511 height 70
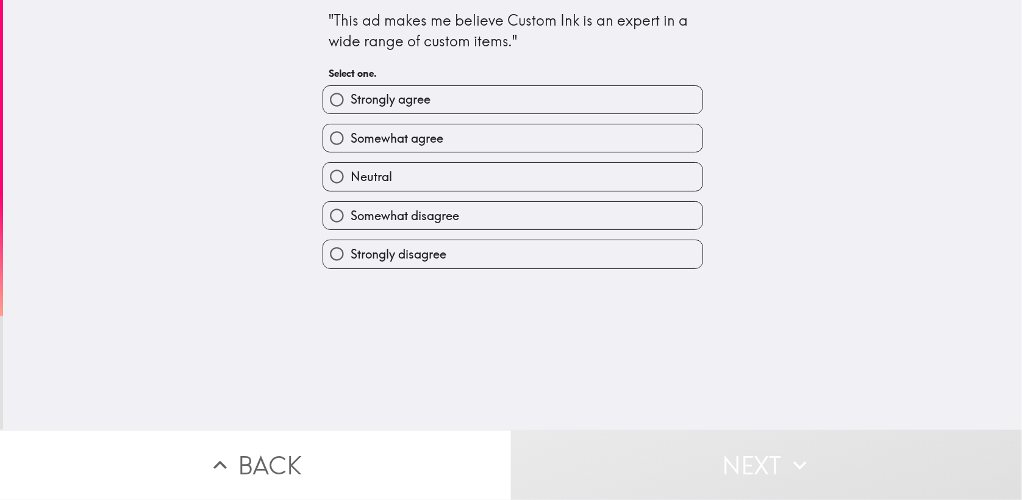
click at [405, 96] on span "Strongly agree" at bounding box center [391, 99] width 80 height 17
click at [351, 96] on input "Strongly agree" at bounding box center [336, 99] width 27 height 27
radio input "true"
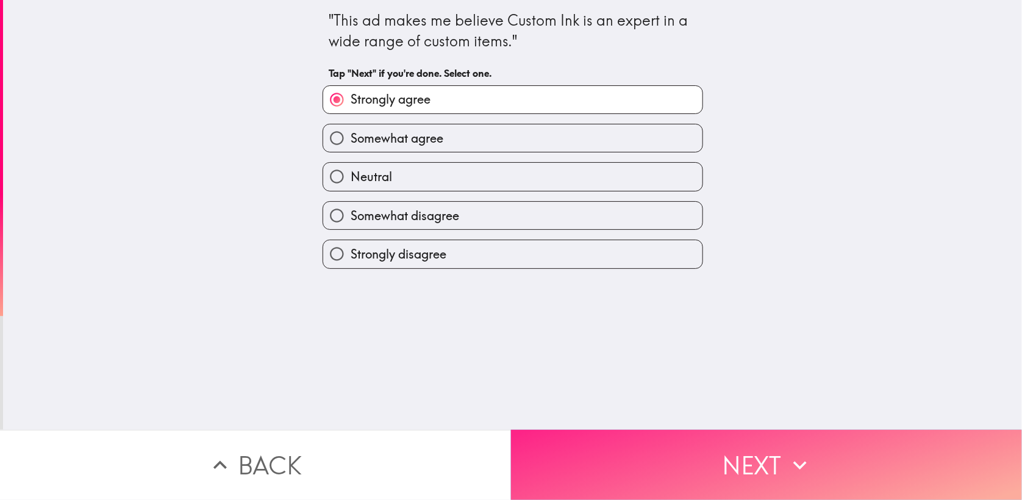
click at [624, 457] on button "Next" at bounding box center [766, 465] width 511 height 70
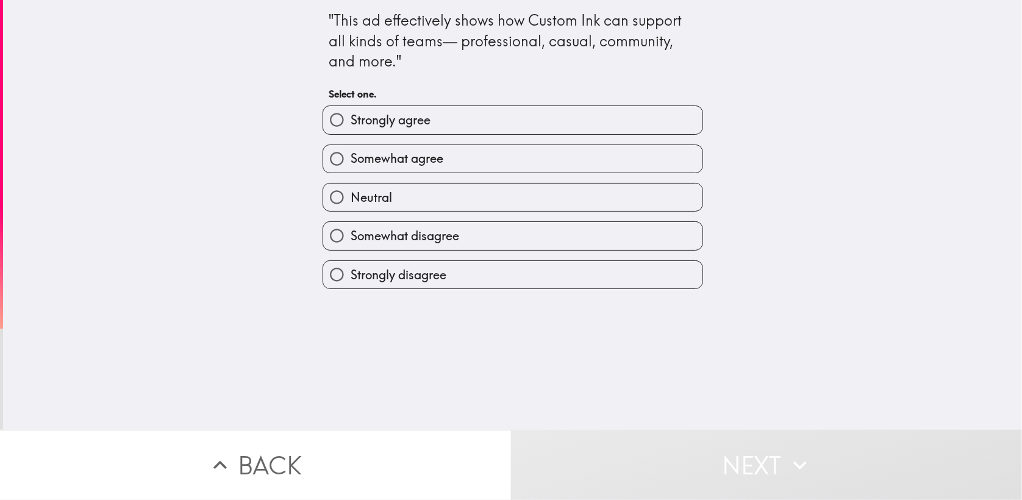
click at [405, 110] on label "Strongly agree" at bounding box center [512, 119] width 379 height 27
click at [351, 110] on input "Strongly agree" at bounding box center [336, 119] width 27 height 27
radio input "true"
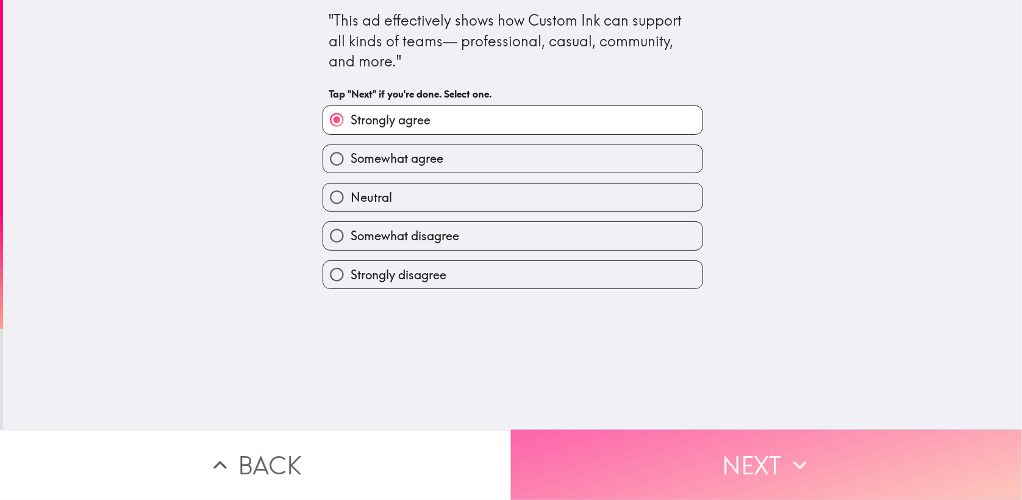
click at [677, 473] on button "Next" at bounding box center [766, 465] width 511 height 70
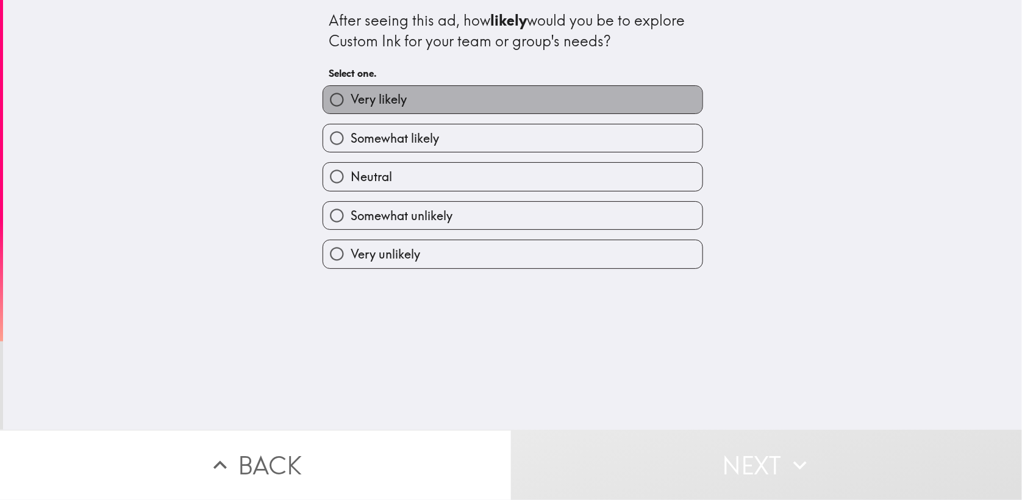
click at [412, 103] on label "Very likely" at bounding box center [512, 99] width 379 height 27
click at [351, 103] on input "Very likely" at bounding box center [336, 99] width 27 height 27
radio input "true"
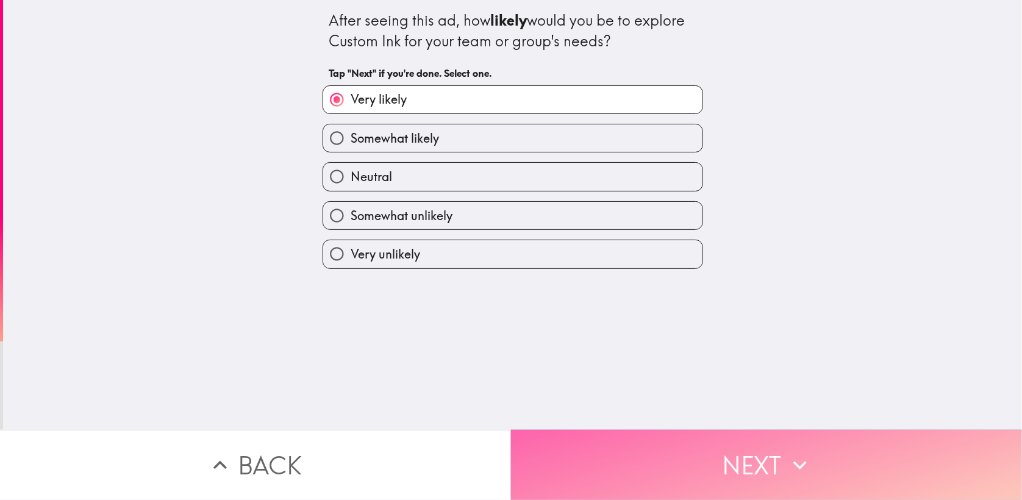
click at [547, 446] on button "Next" at bounding box center [766, 465] width 511 height 70
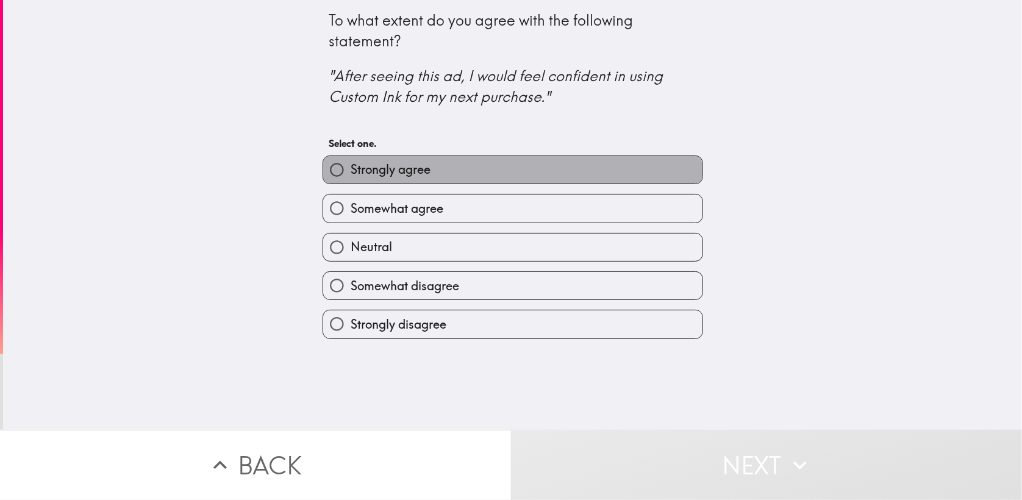
click at [401, 173] on span "Strongly agree" at bounding box center [391, 169] width 80 height 17
click at [351, 173] on input "Strongly agree" at bounding box center [336, 169] width 27 height 27
radio input "true"
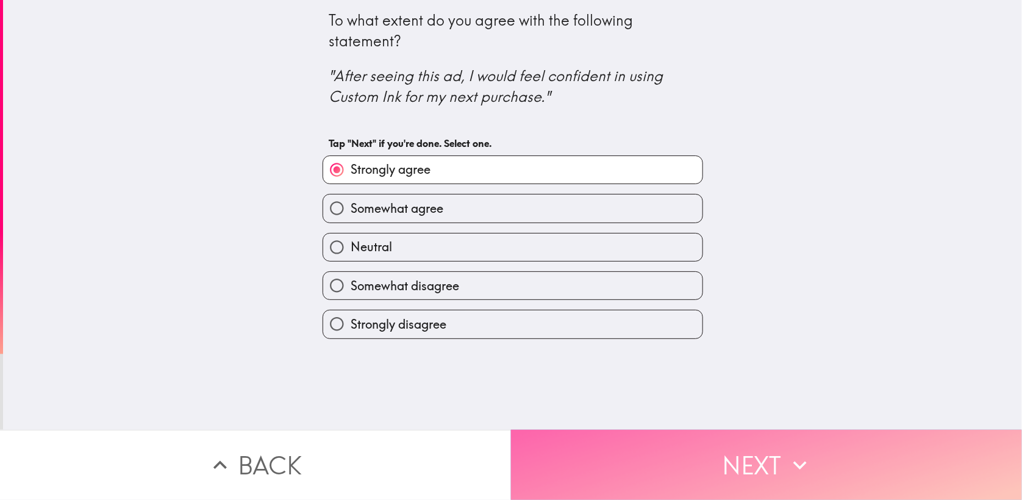
click at [594, 464] on button "Next" at bounding box center [766, 465] width 511 height 70
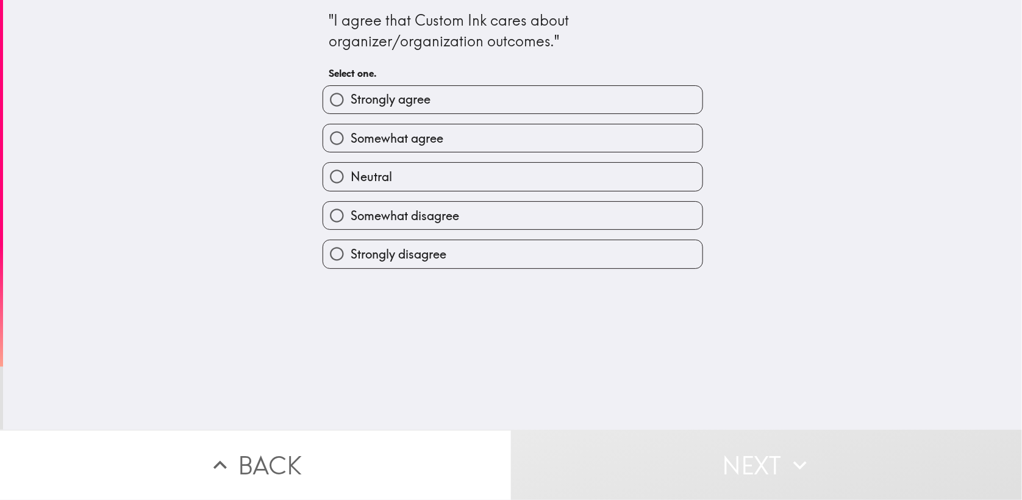
click at [398, 104] on span "Strongly agree" at bounding box center [391, 99] width 80 height 17
click at [351, 104] on input "Strongly agree" at bounding box center [336, 99] width 27 height 27
radio input "true"
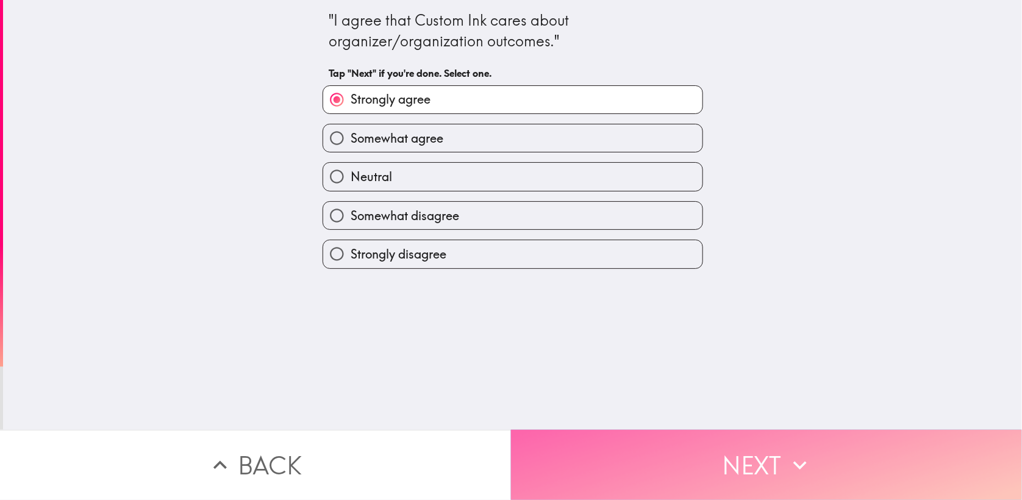
click at [627, 482] on button "Next" at bounding box center [766, 465] width 511 height 70
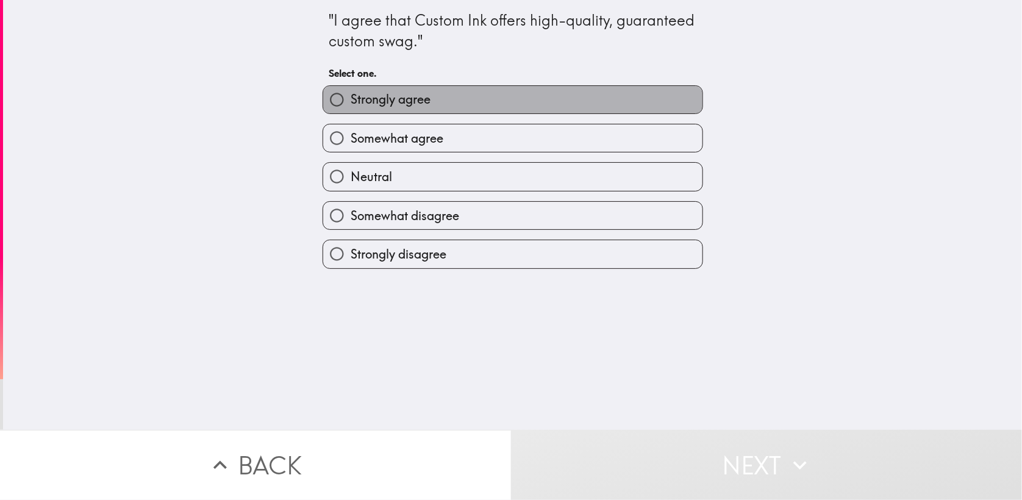
click at [416, 101] on span "Strongly agree" at bounding box center [391, 99] width 80 height 17
click at [351, 101] on input "Strongly agree" at bounding box center [336, 99] width 27 height 27
radio input "true"
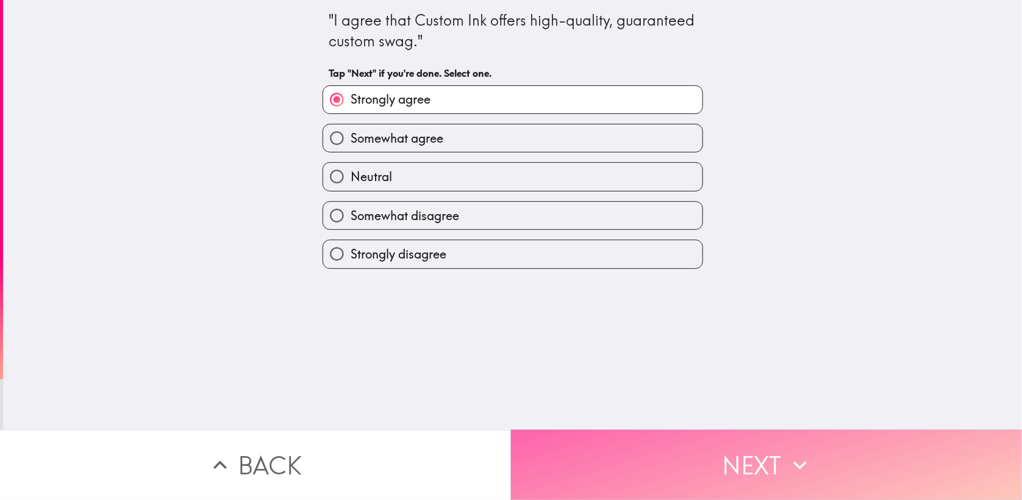
click at [539, 452] on button "Next" at bounding box center [766, 465] width 511 height 70
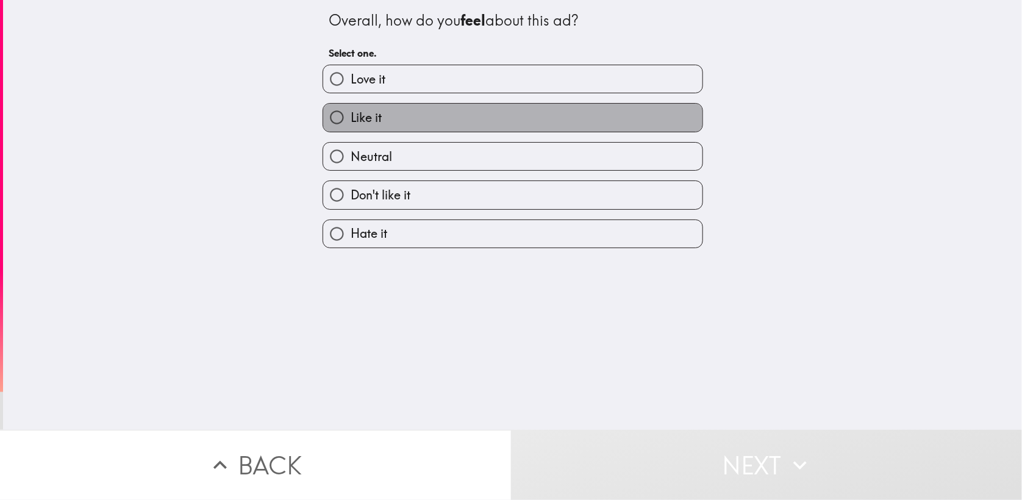
click at [424, 118] on label "Like it" at bounding box center [512, 117] width 379 height 27
click at [351, 118] on input "Like it" at bounding box center [336, 117] width 27 height 27
radio input "true"
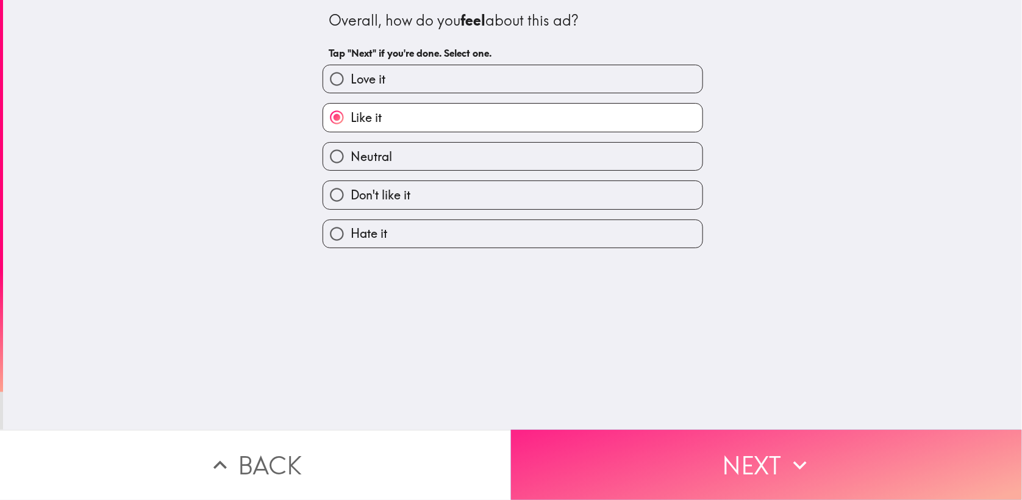
click at [555, 441] on button "Next" at bounding box center [766, 465] width 511 height 70
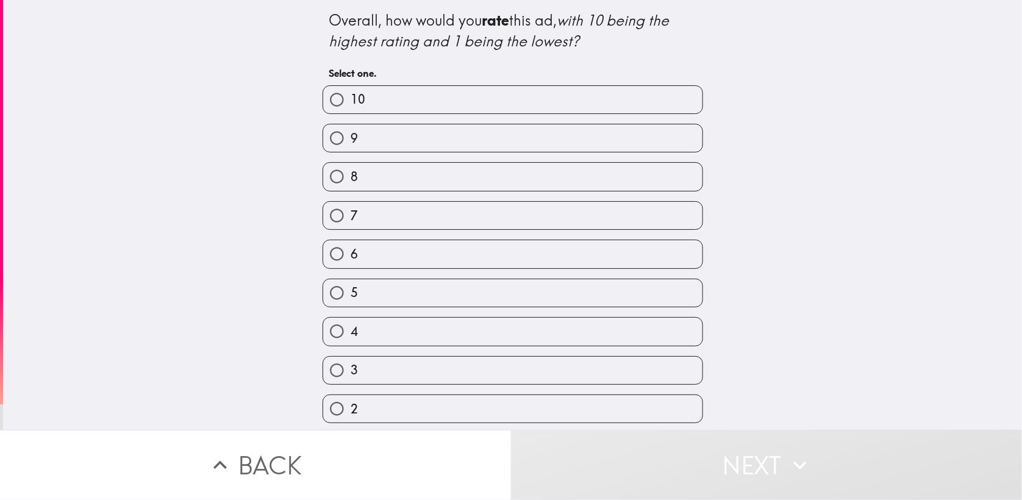
scroll to position [39, 0]
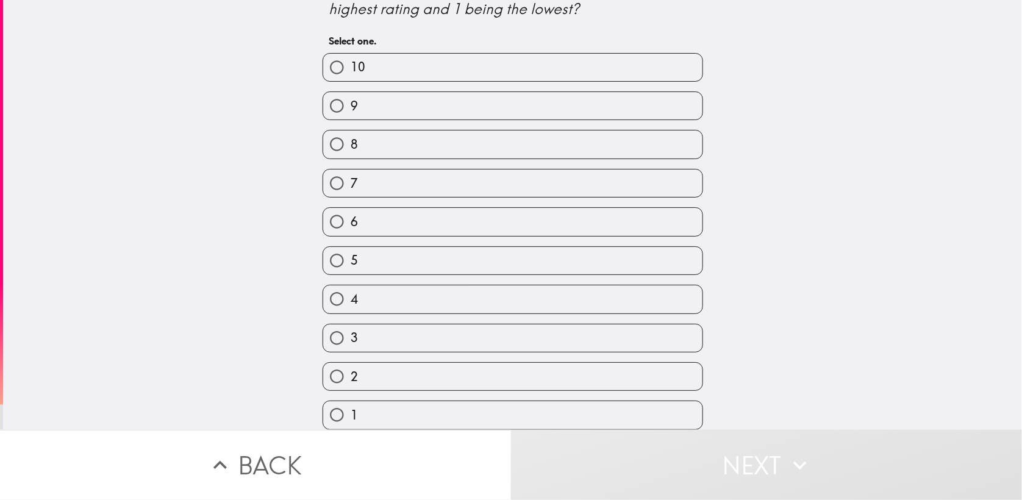
click at [355, 146] on label "8" at bounding box center [512, 143] width 379 height 27
click at [351, 146] on input "8" at bounding box center [336, 143] width 27 height 27
radio input "true"
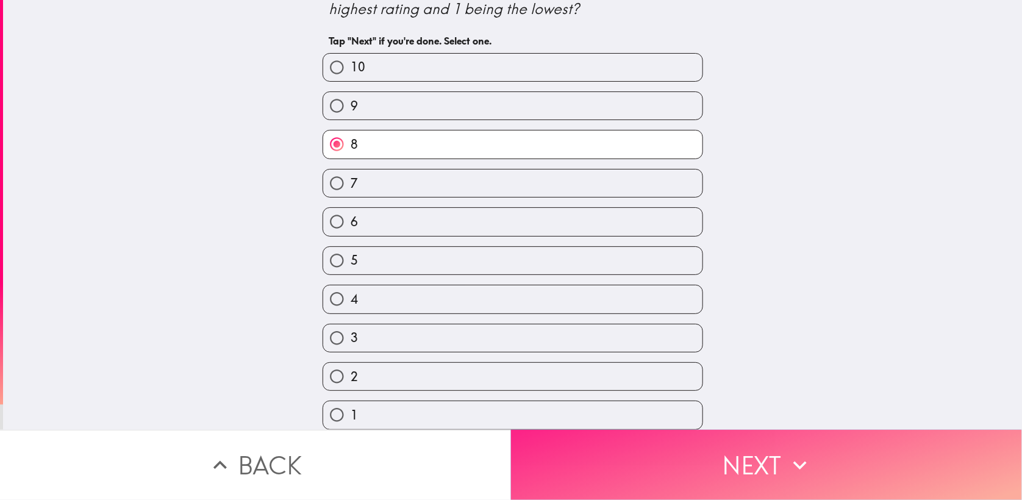
click at [627, 455] on button "Next" at bounding box center [766, 465] width 511 height 70
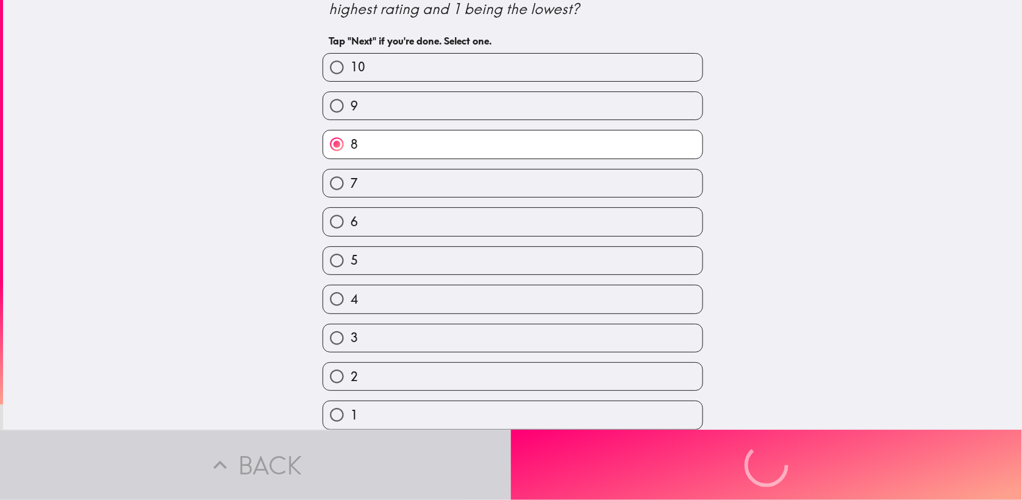
scroll to position [0, 0]
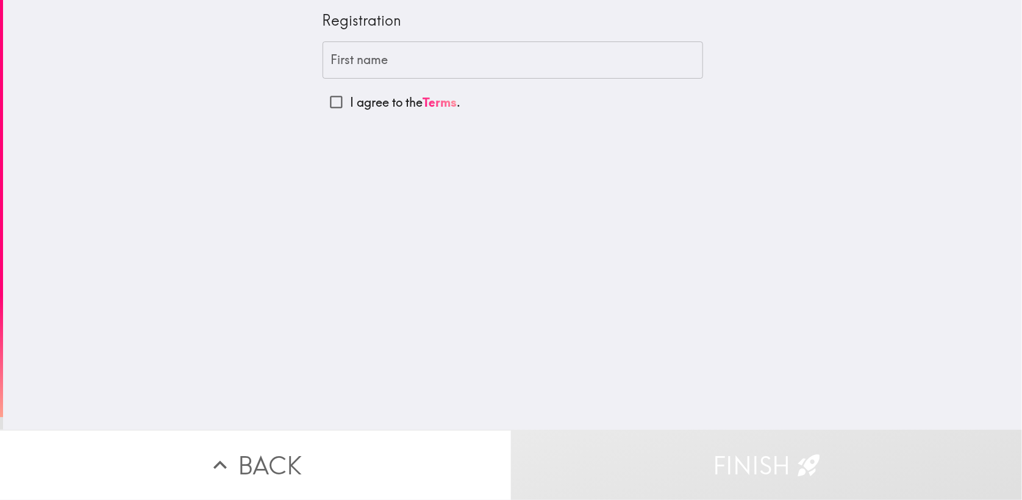
click at [408, 56] on input "First name" at bounding box center [512, 60] width 380 height 38
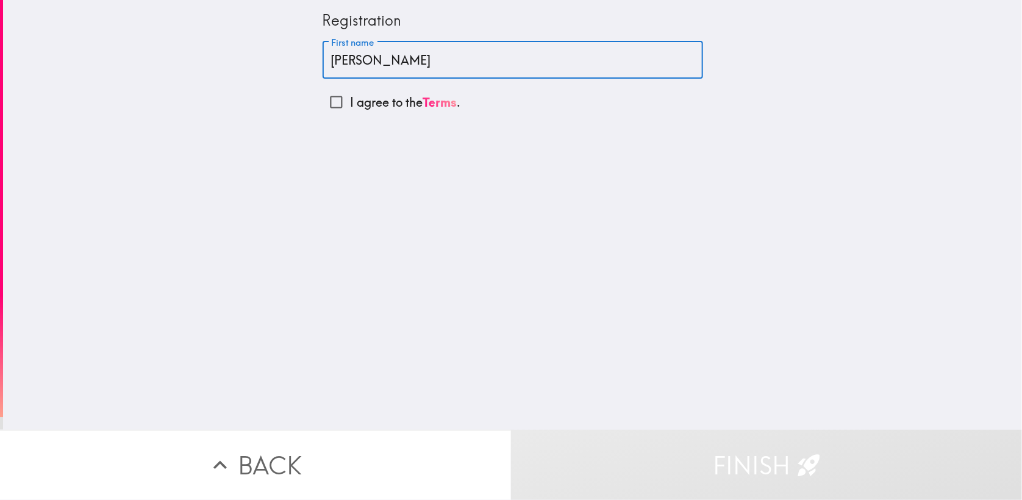
type input "[PERSON_NAME]"
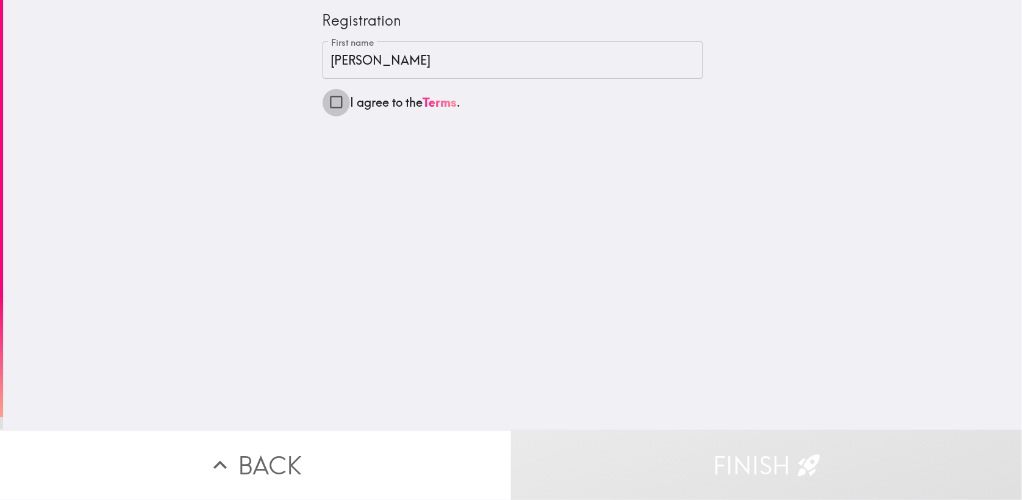
click at [327, 107] on input "I agree to the Terms ." at bounding box center [335, 101] width 27 height 27
checkbox input "true"
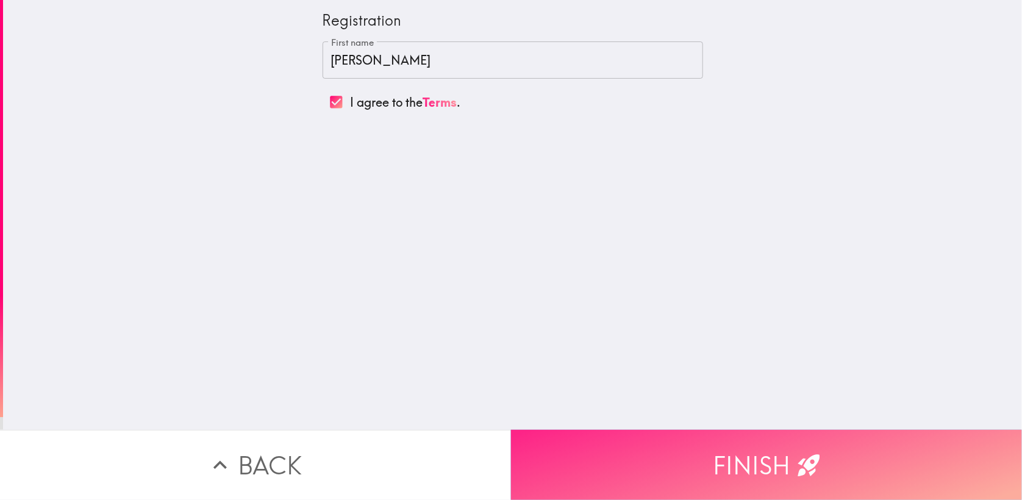
click at [606, 450] on button "Finish" at bounding box center [766, 465] width 511 height 70
